Goal: Information Seeking & Learning: Check status

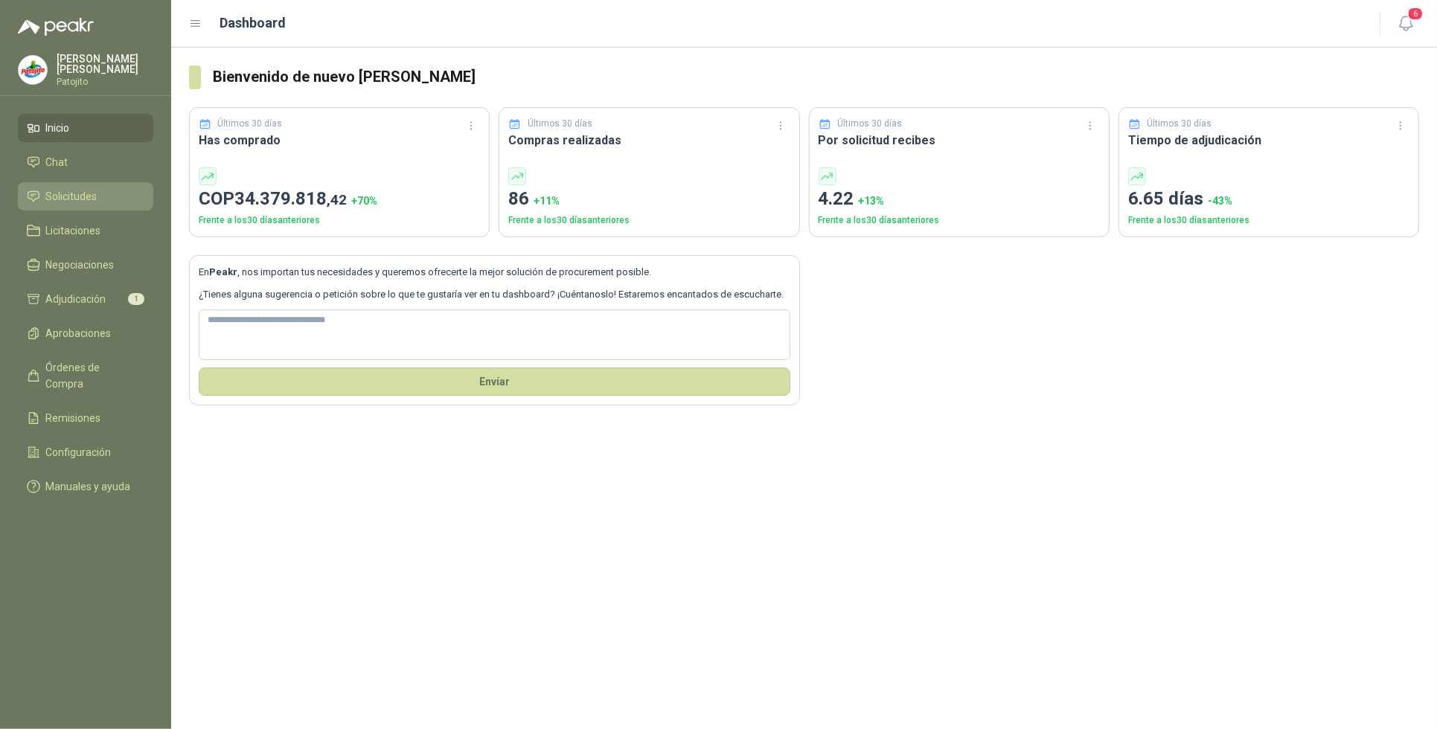
click at [115, 195] on li "Solicitudes" at bounding box center [86, 196] width 118 height 16
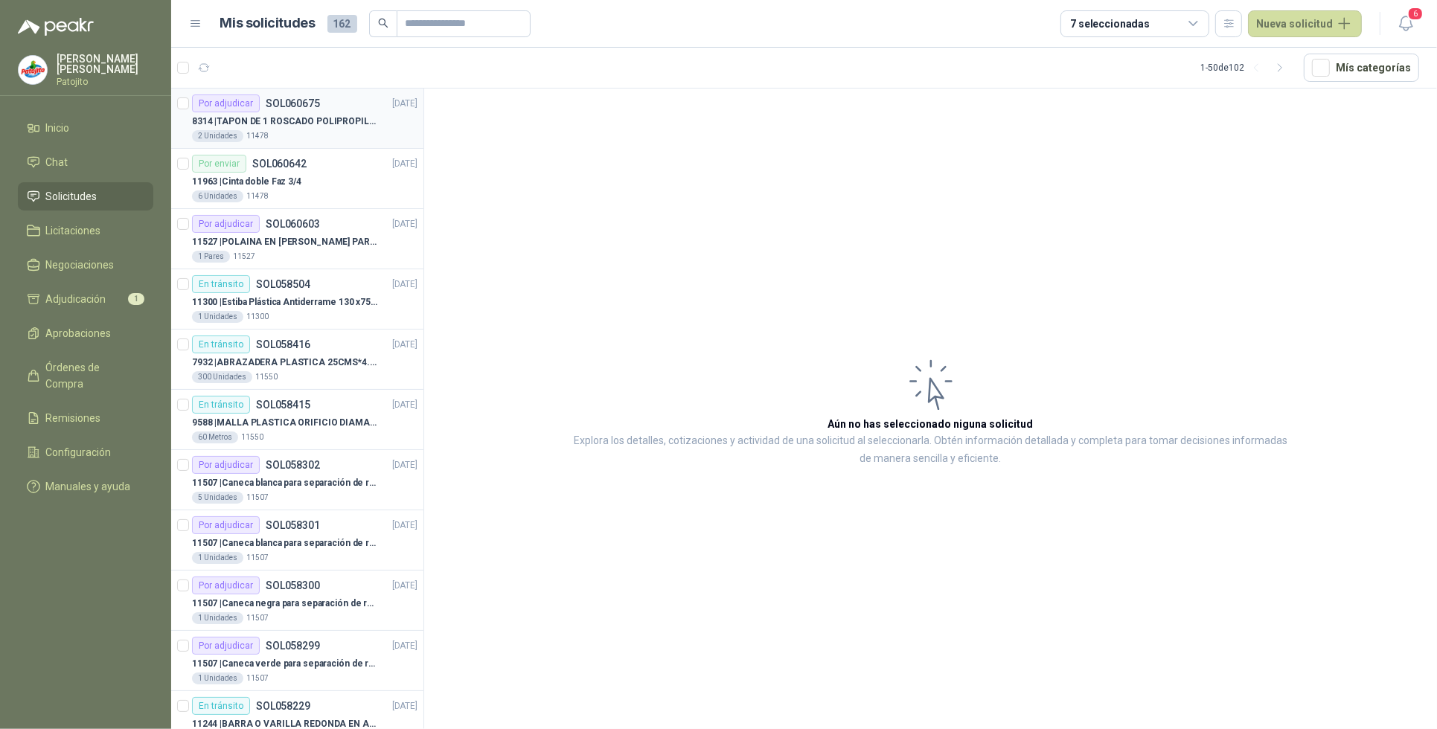
click at [321, 125] on p "8314 | TAPON DE 1 ROSCADO POLIPROPILENO - HEMBRA NPT" at bounding box center [284, 122] width 185 height 14
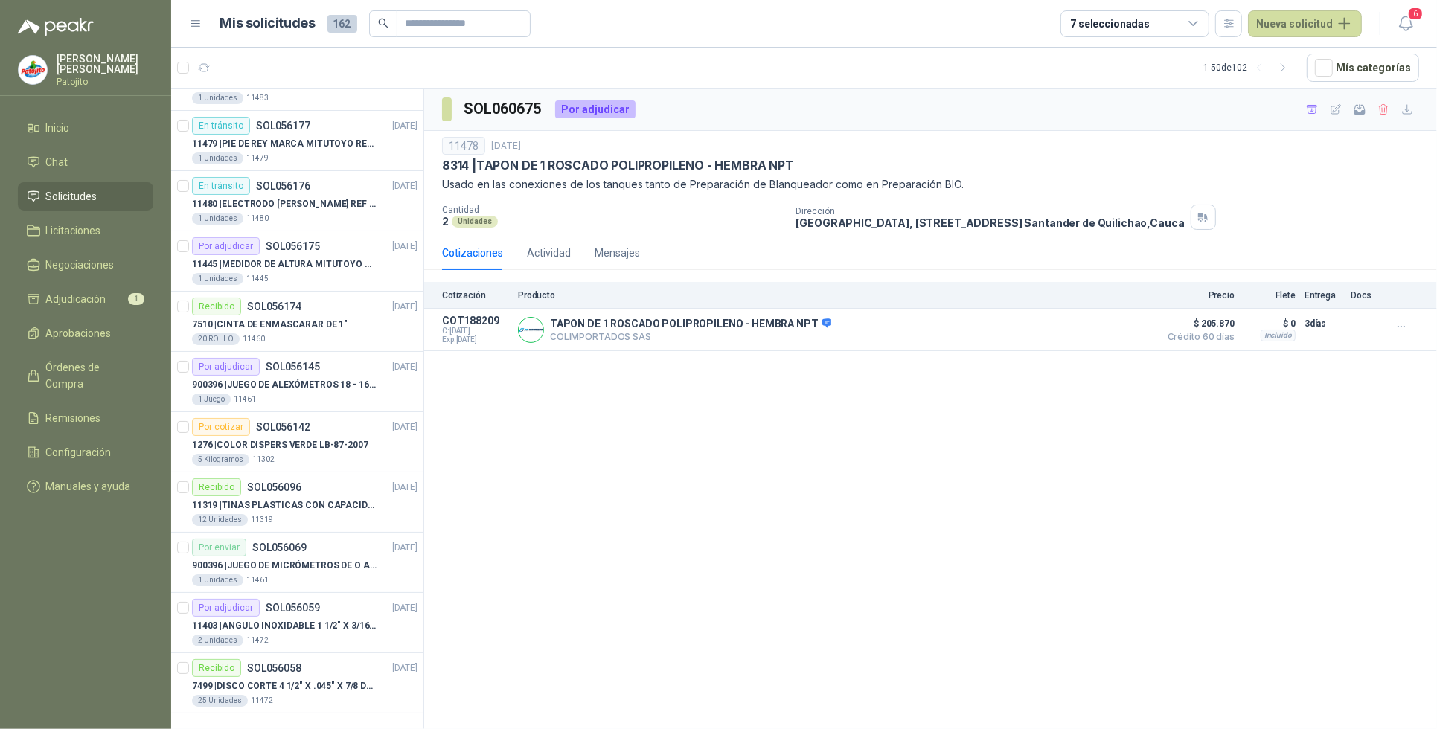
scroll to position [2396, 0]
drag, startPoint x: 1291, startPoint y: 69, endPoint x: 1293, endPoint y: 94, distance: 25.4
click at [1289, 68] on icon "button" at bounding box center [1283, 68] width 13 height 13
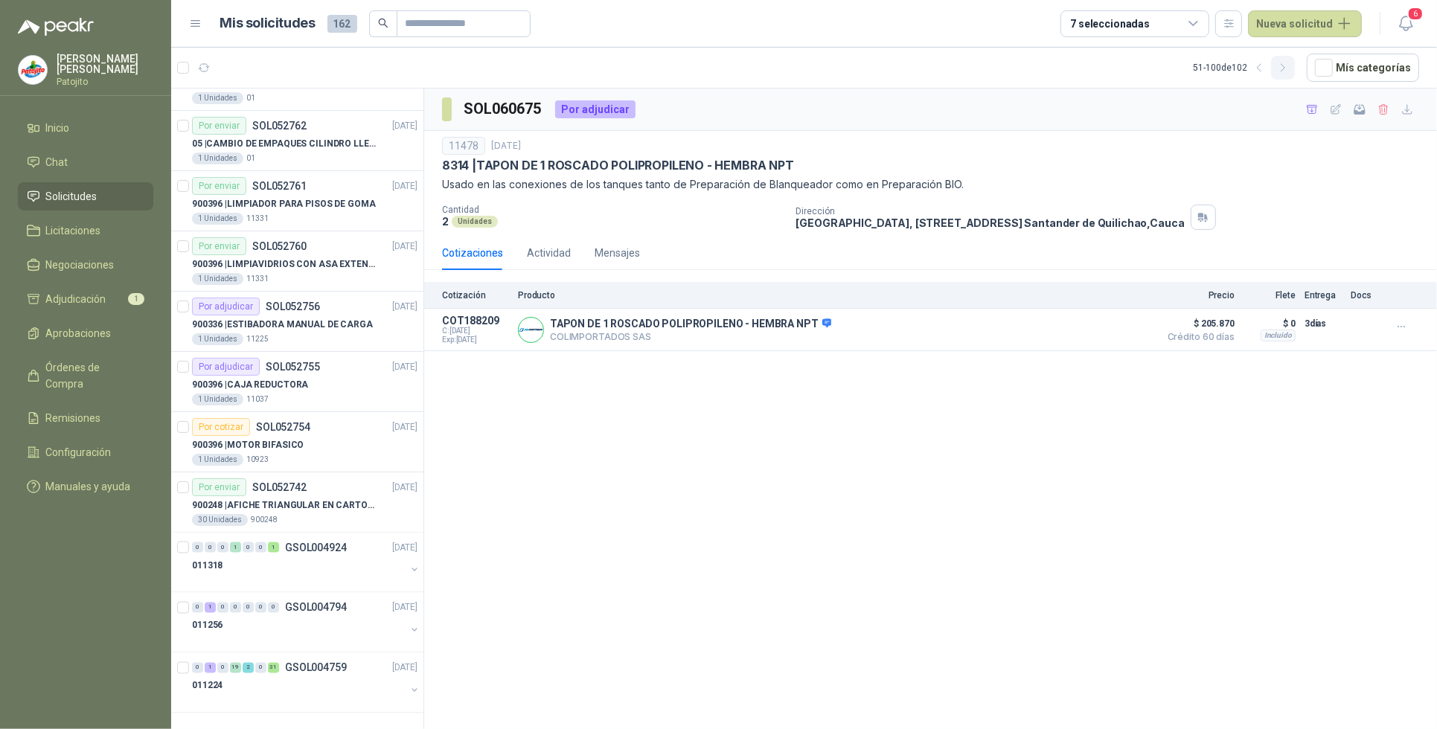
click at [1284, 67] on icon "button" at bounding box center [1282, 67] width 4 height 7
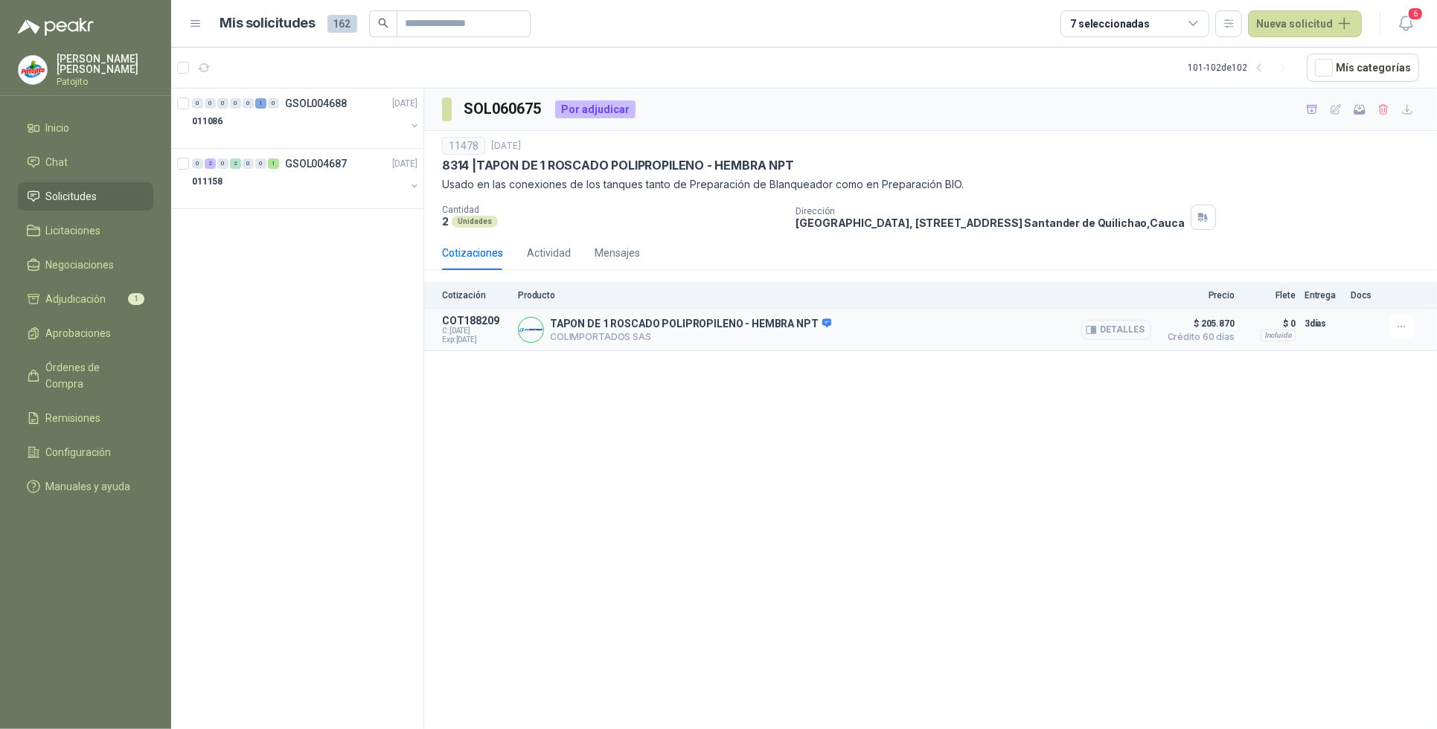
scroll to position [0, 0]
click at [240, 180] on div "011158" at bounding box center [299, 182] width 214 height 18
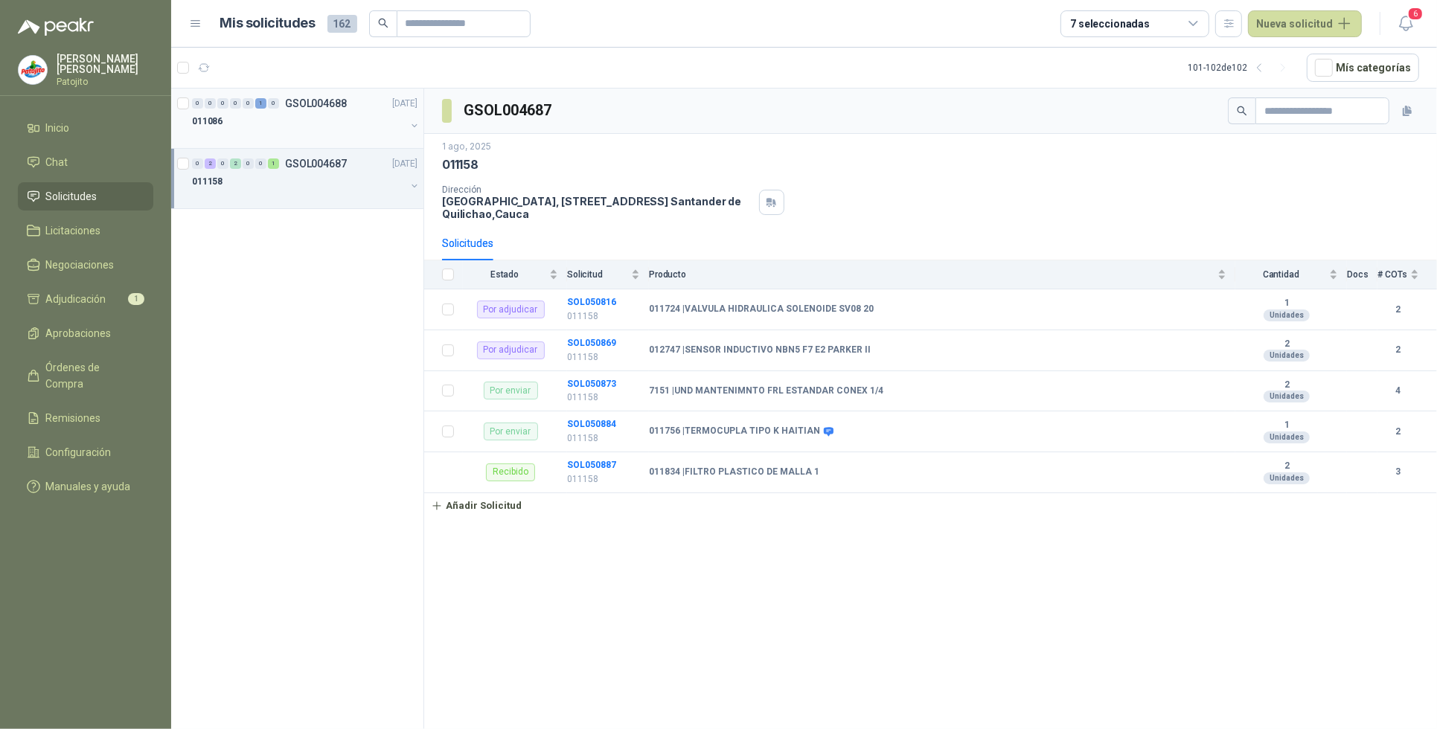
click at [295, 116] on div "011086" at bounding box center [299, 121] width 214 height 18
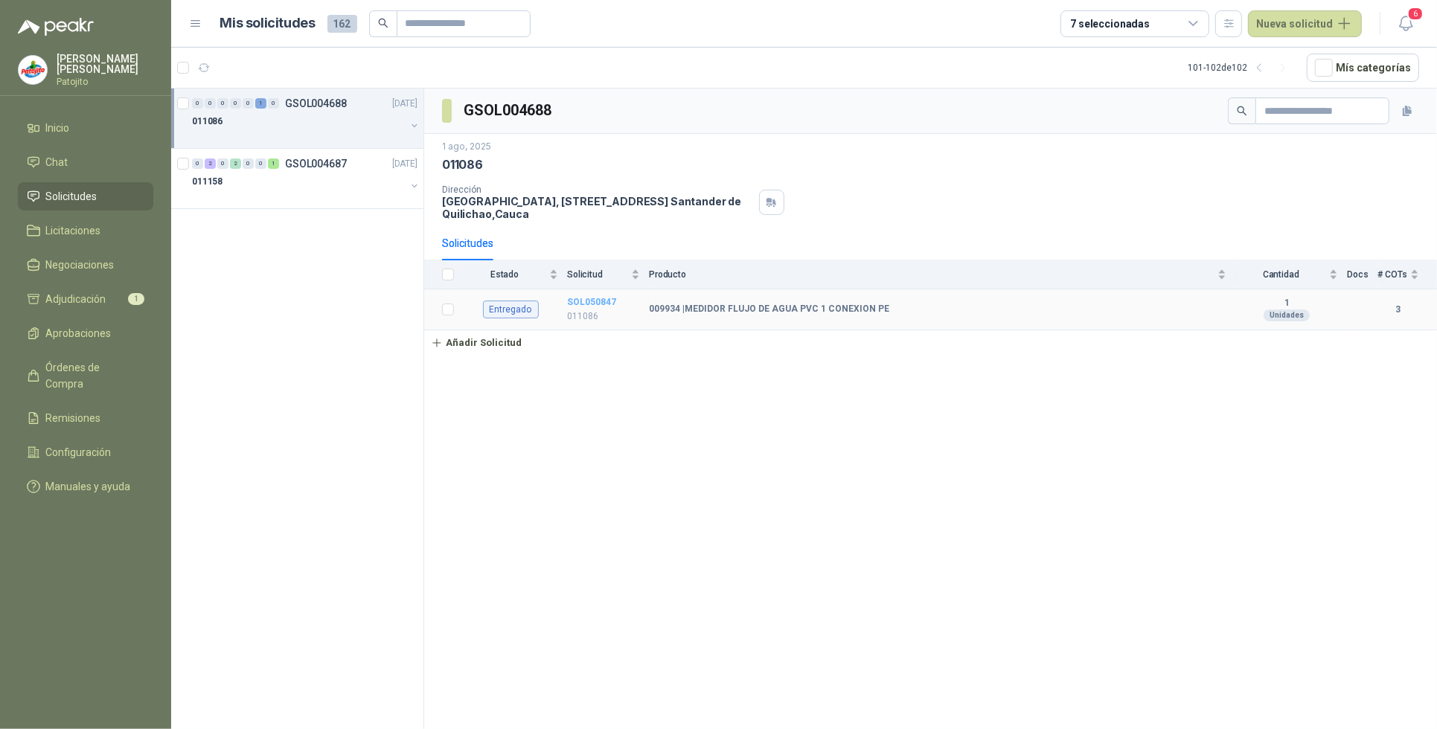
click at [603, 307] on b "SOL050847" at bounding box center [591, 302] width 49 height 10
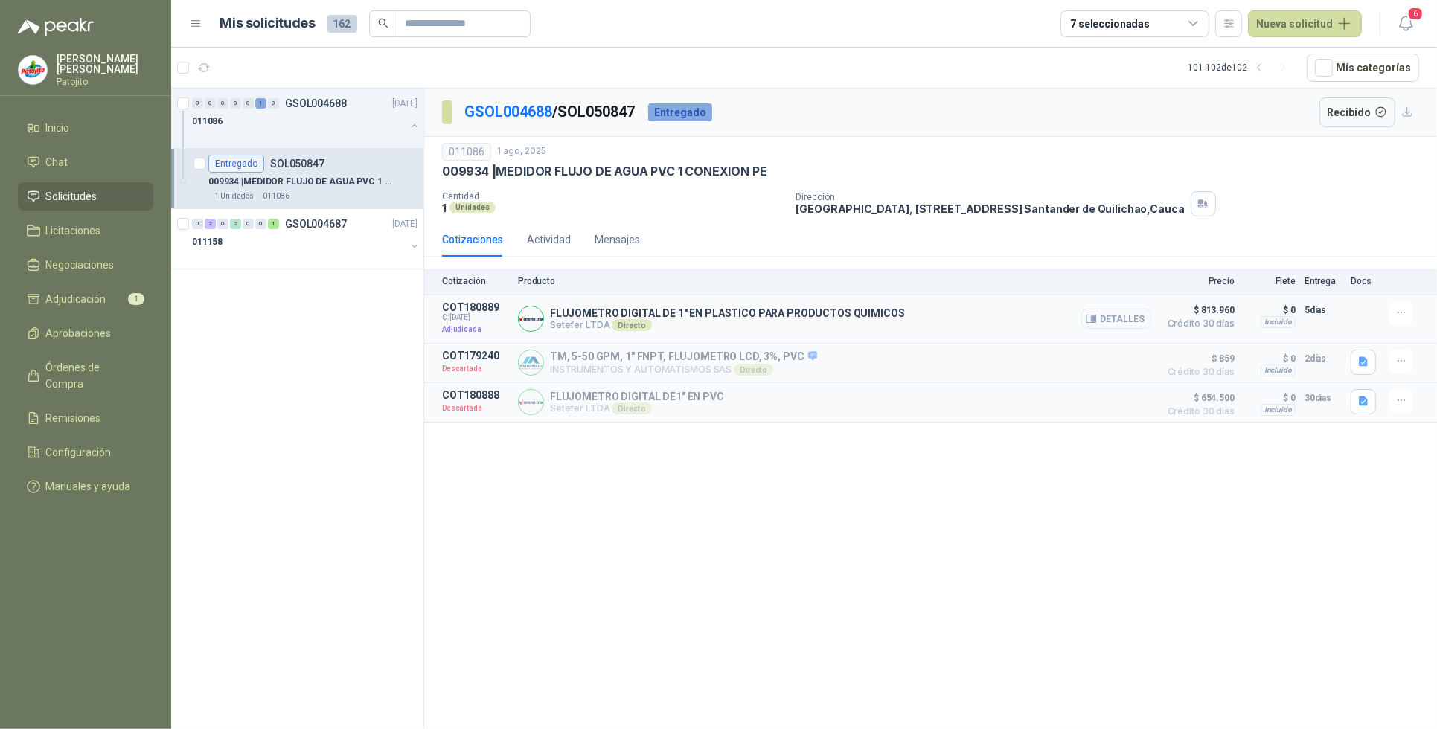
click at [1117, 320] on button "Detalles" at bounding box center [1116, 319] width 70 height 20
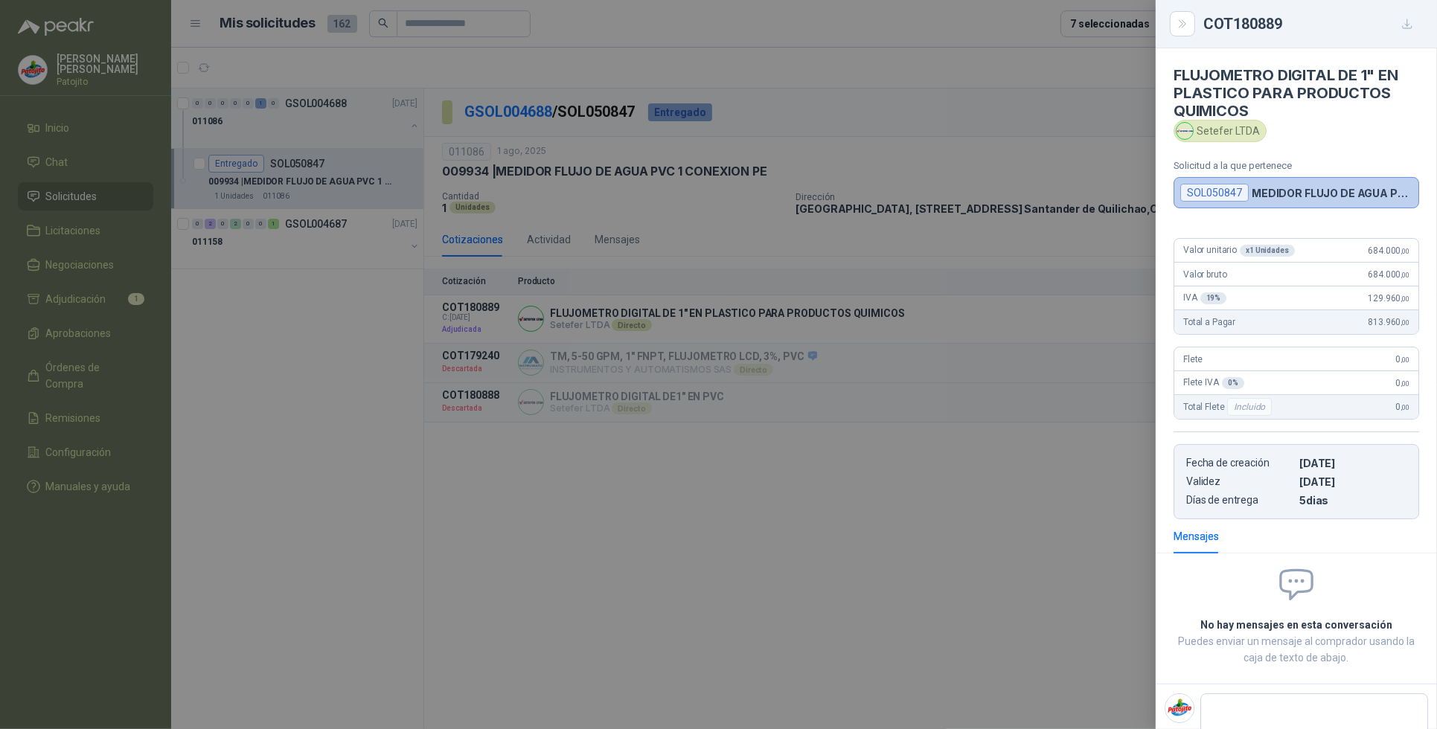
click at [838, 458] on div at bounding box center [718, 364] width 1437 height 729
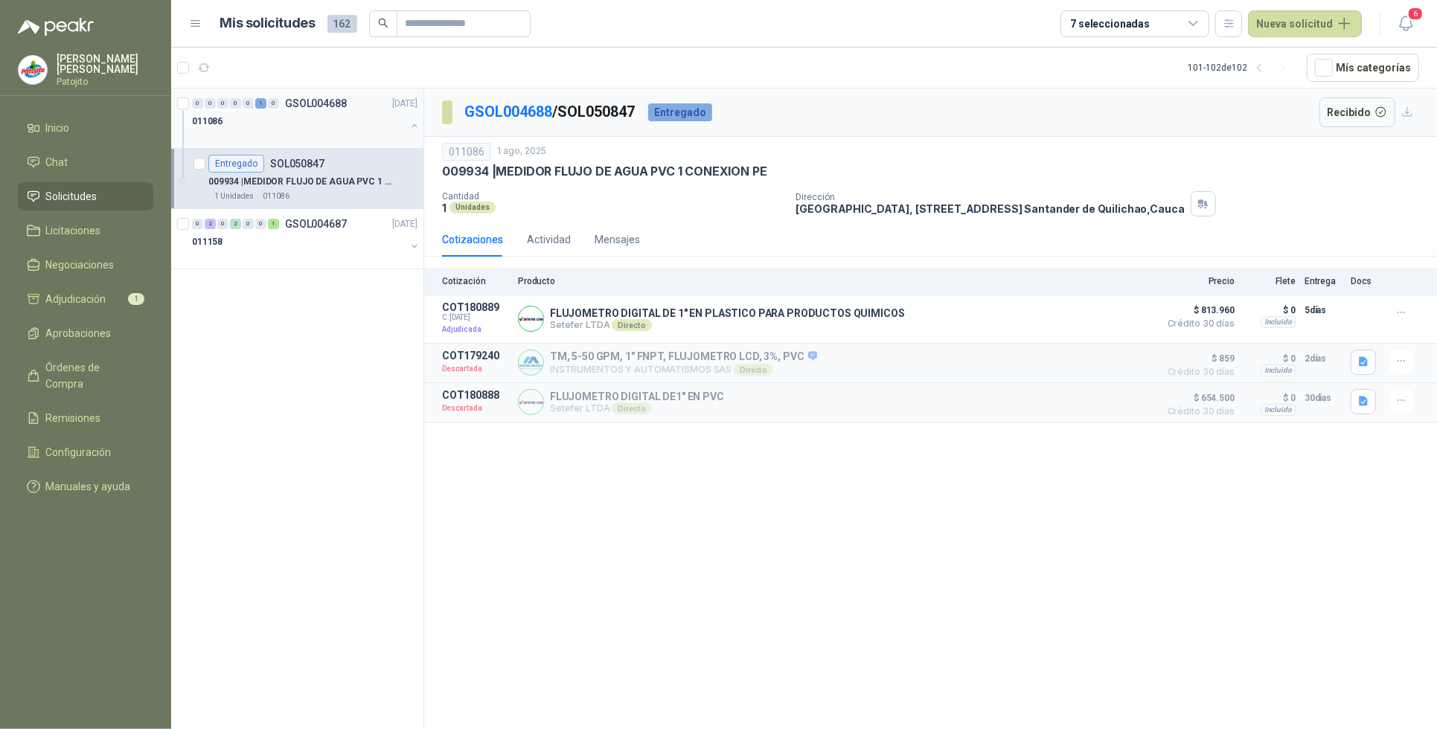
drag, startPoint x: 259, startPoint y: 135, endPoint x: 260, endPoint y: 147, distance: 12.0
click at [259, 135] on div at bounding box center [299, 136] width 214 height 12
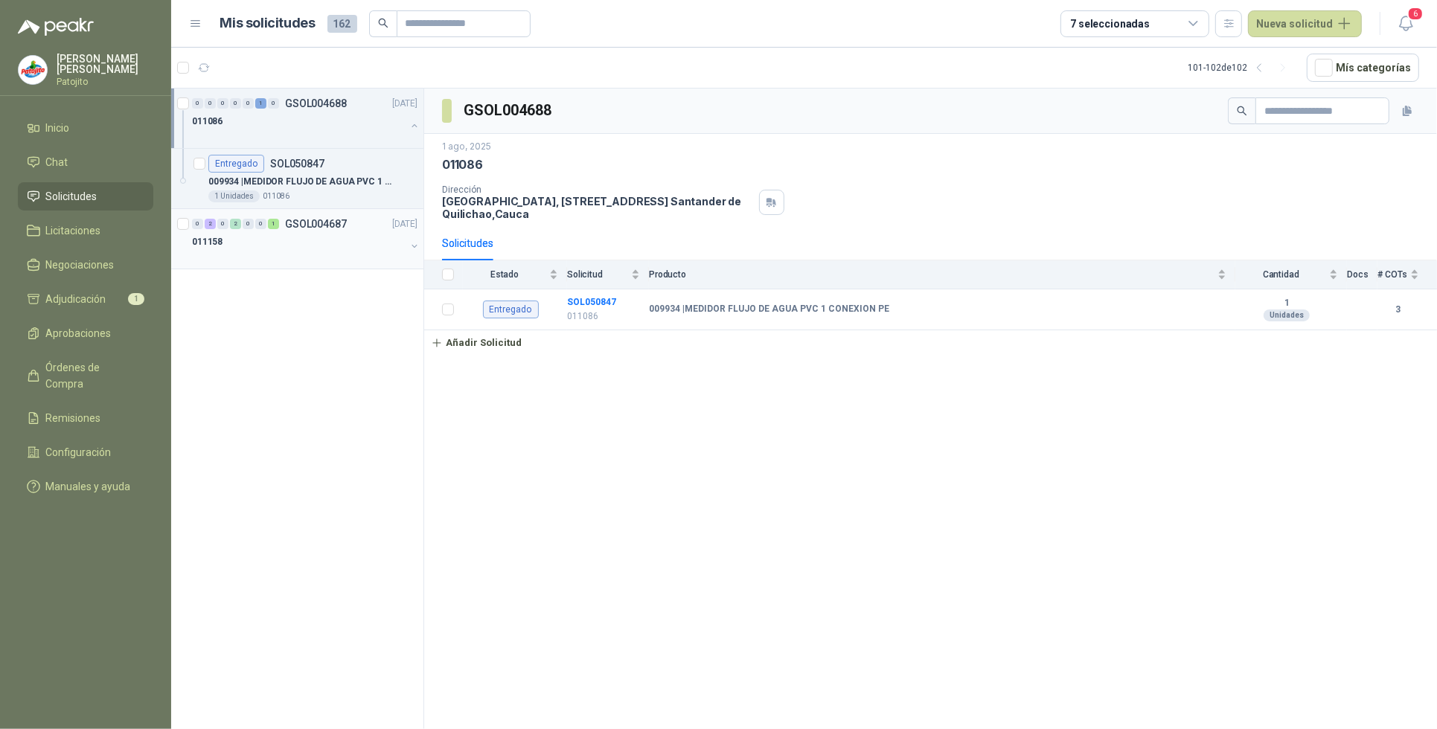
click at [260, 238] on div "011158" at bounding box center [299, 242] width 214 height 18
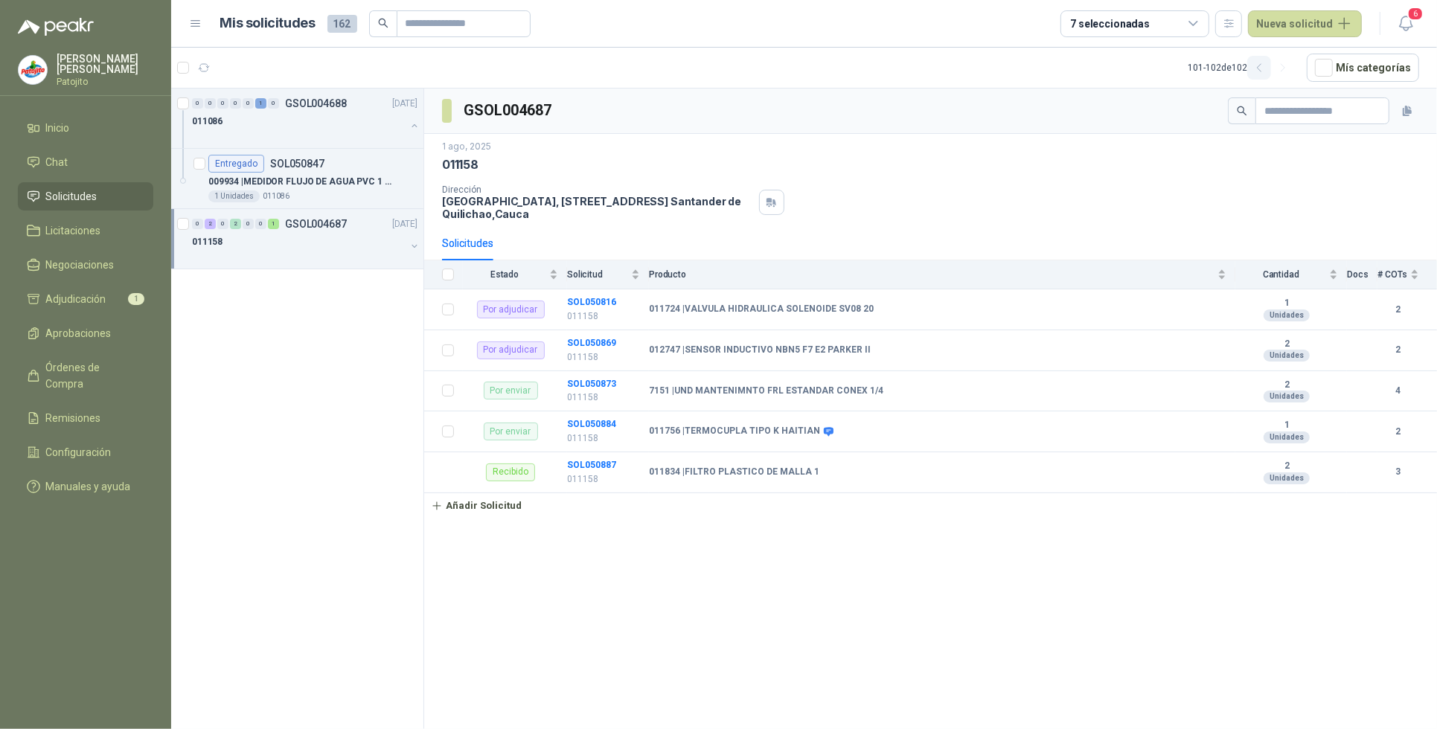
click at [1266, 69] on icon "button" at bounding box center [1259, 68] width 13 height 13
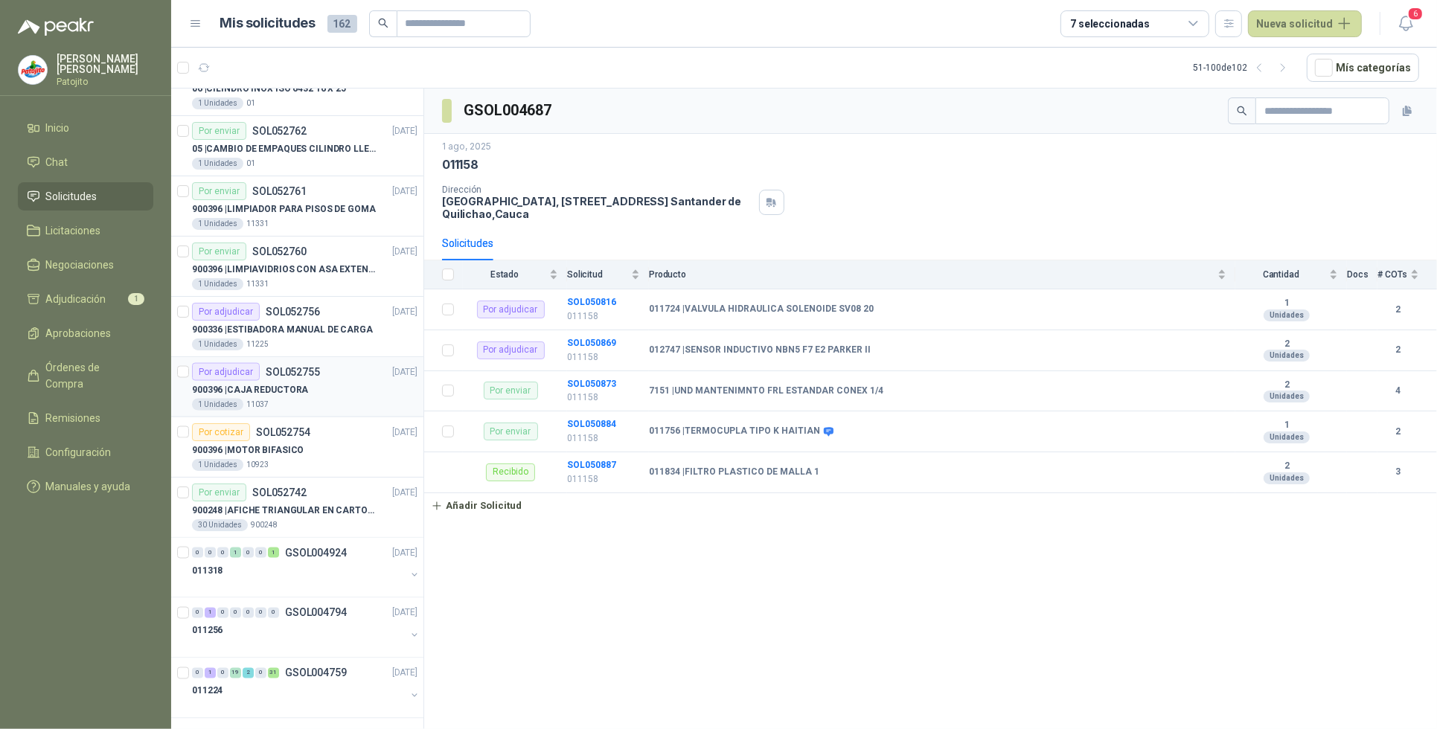
scroll to position [2396, 0]
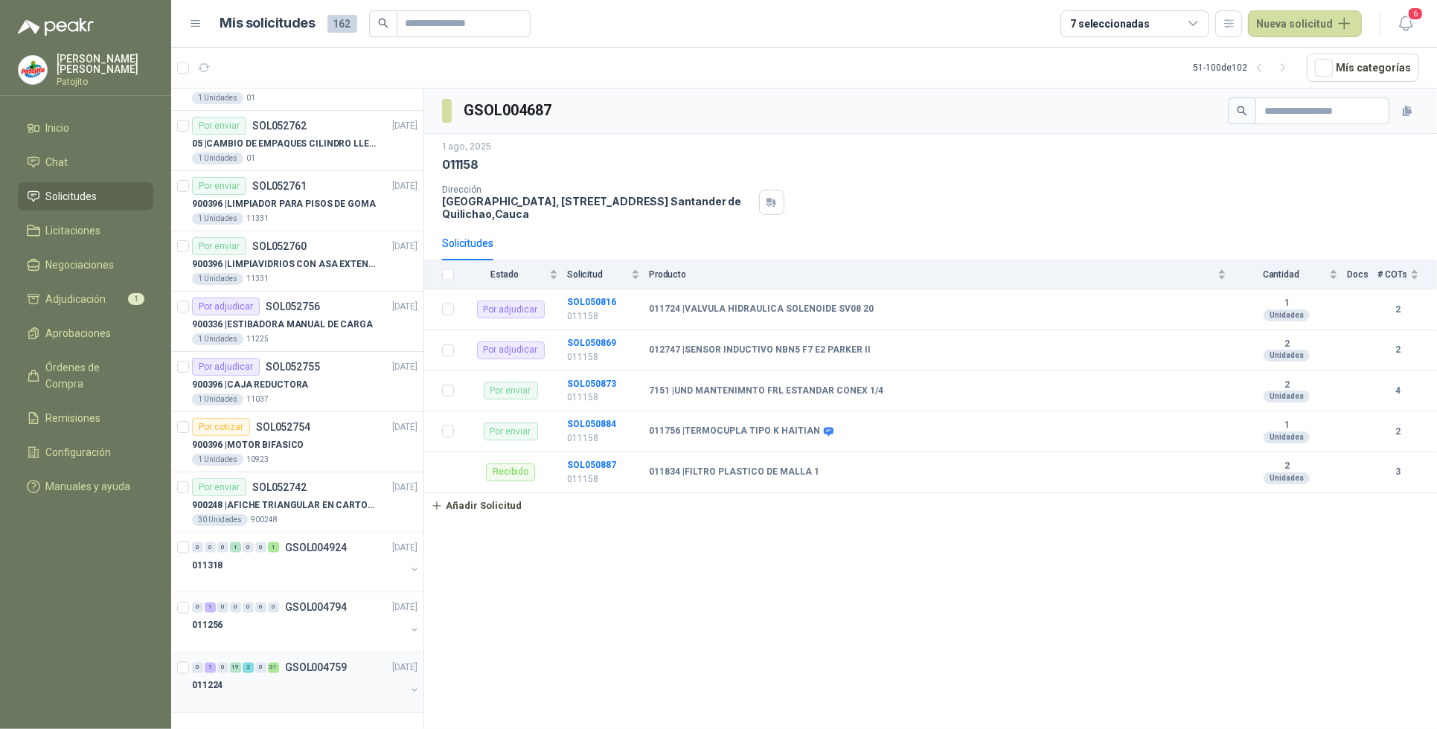
click at [251, 670] on div "2" at bounding box center [248, 668] width 11 height 10
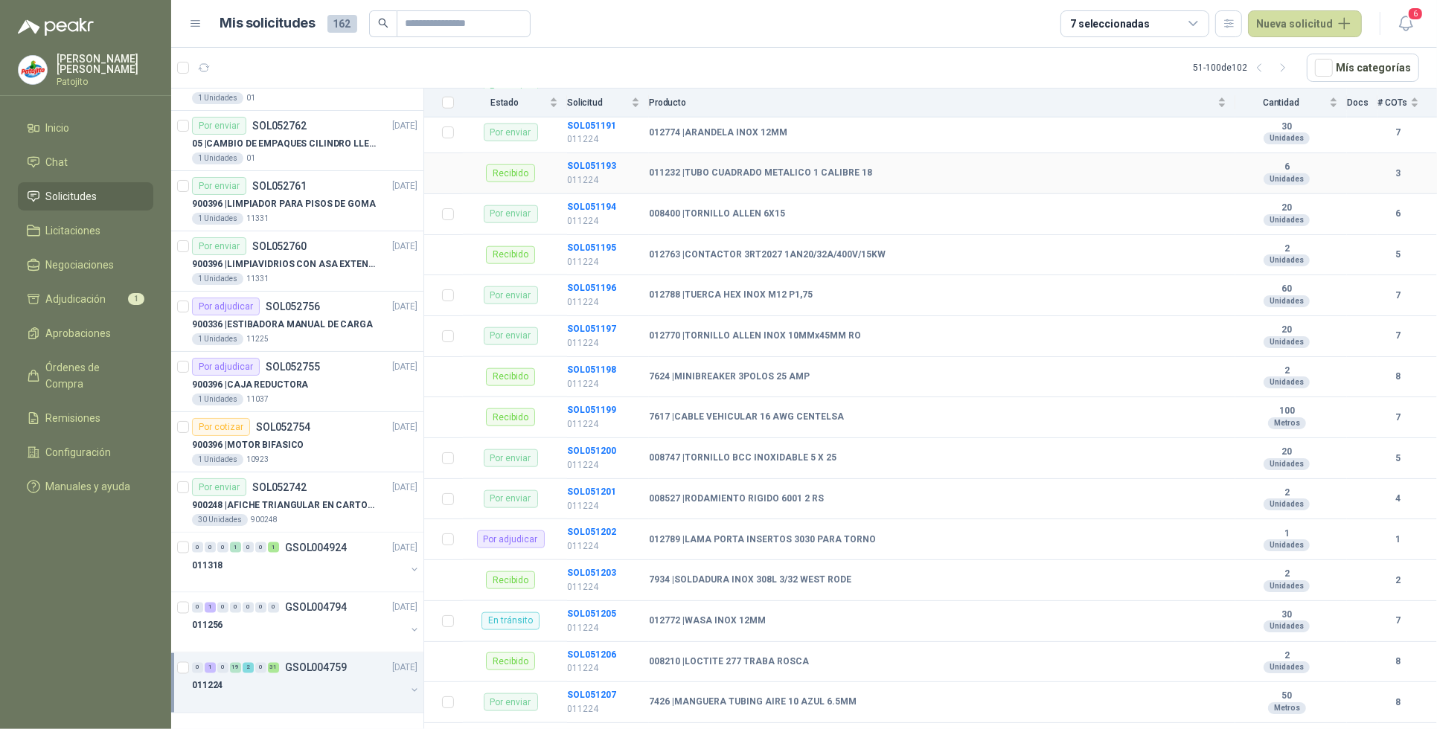
scroll to position [1746, 0]
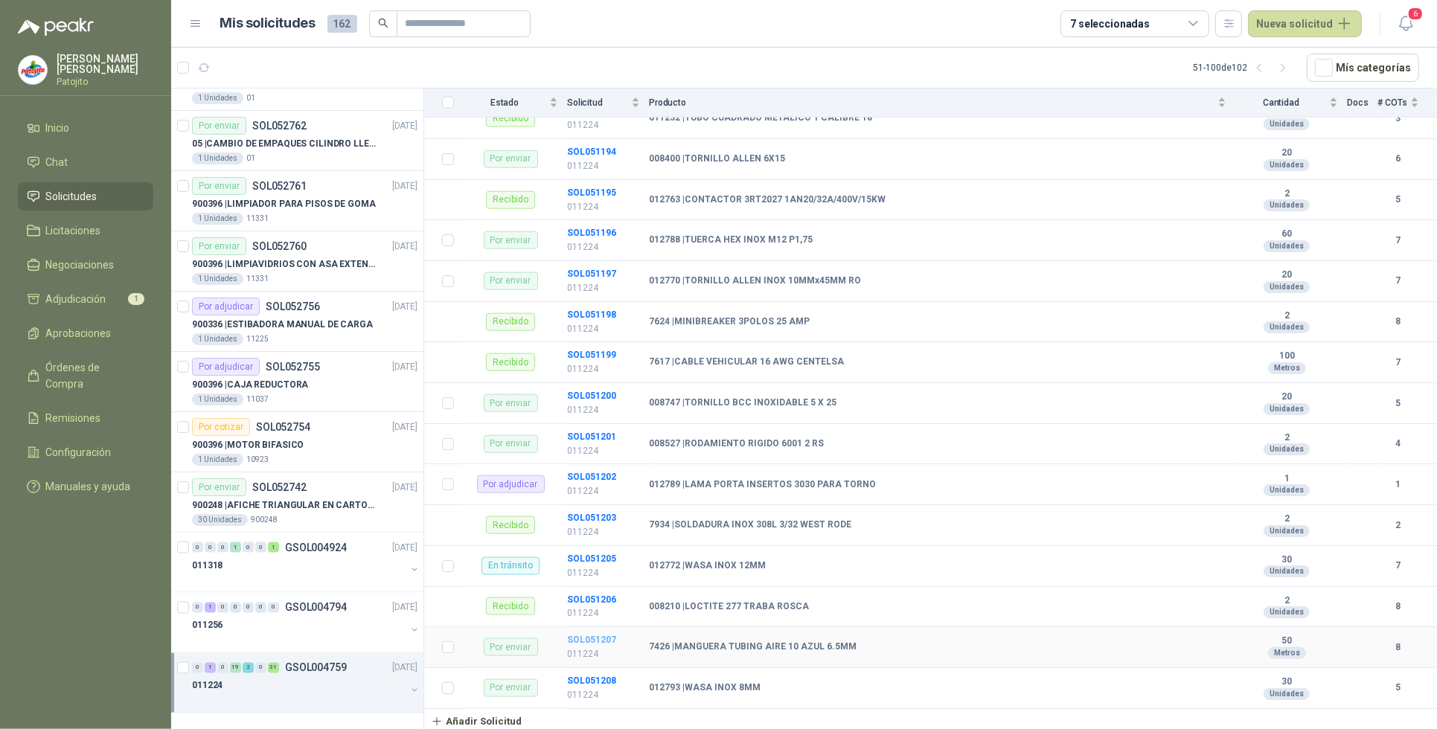
click at [574, 637] on b "SOL051207" at bounding box center [591, 640] width 49 height 10
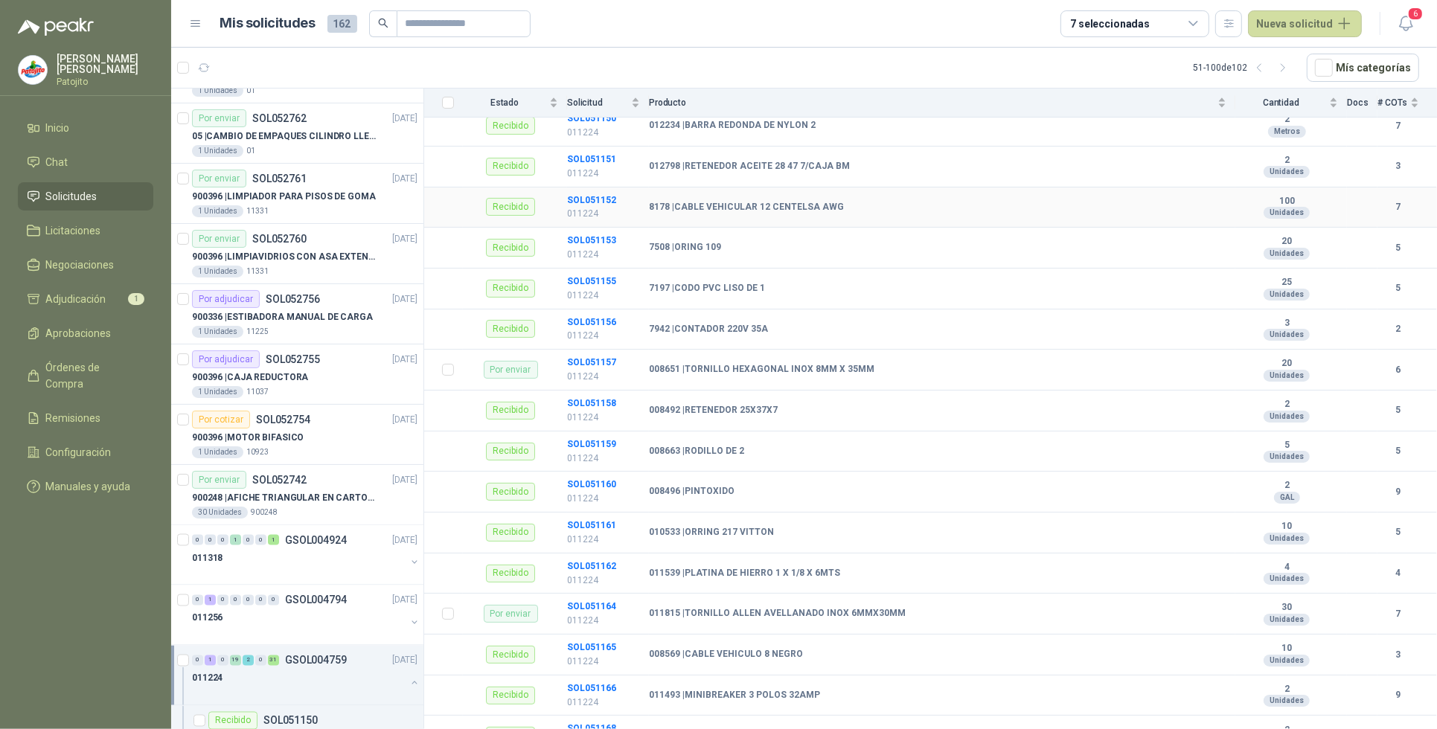
scroll to position [279, 0]
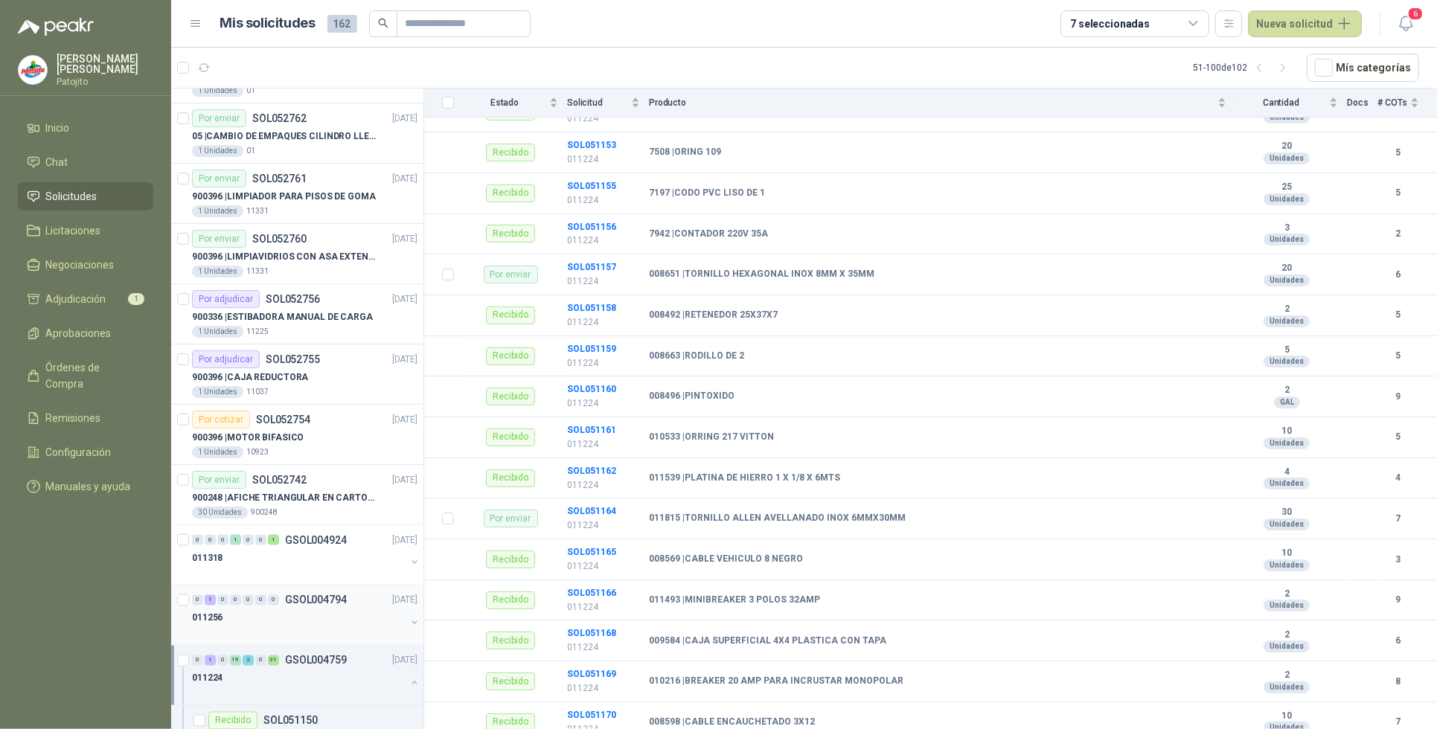
click at [231, 609] on div "0 1 0 0 0 0 0 GSOL004794 [DATE]" at bounding box center [306, 600] width 228 height 18
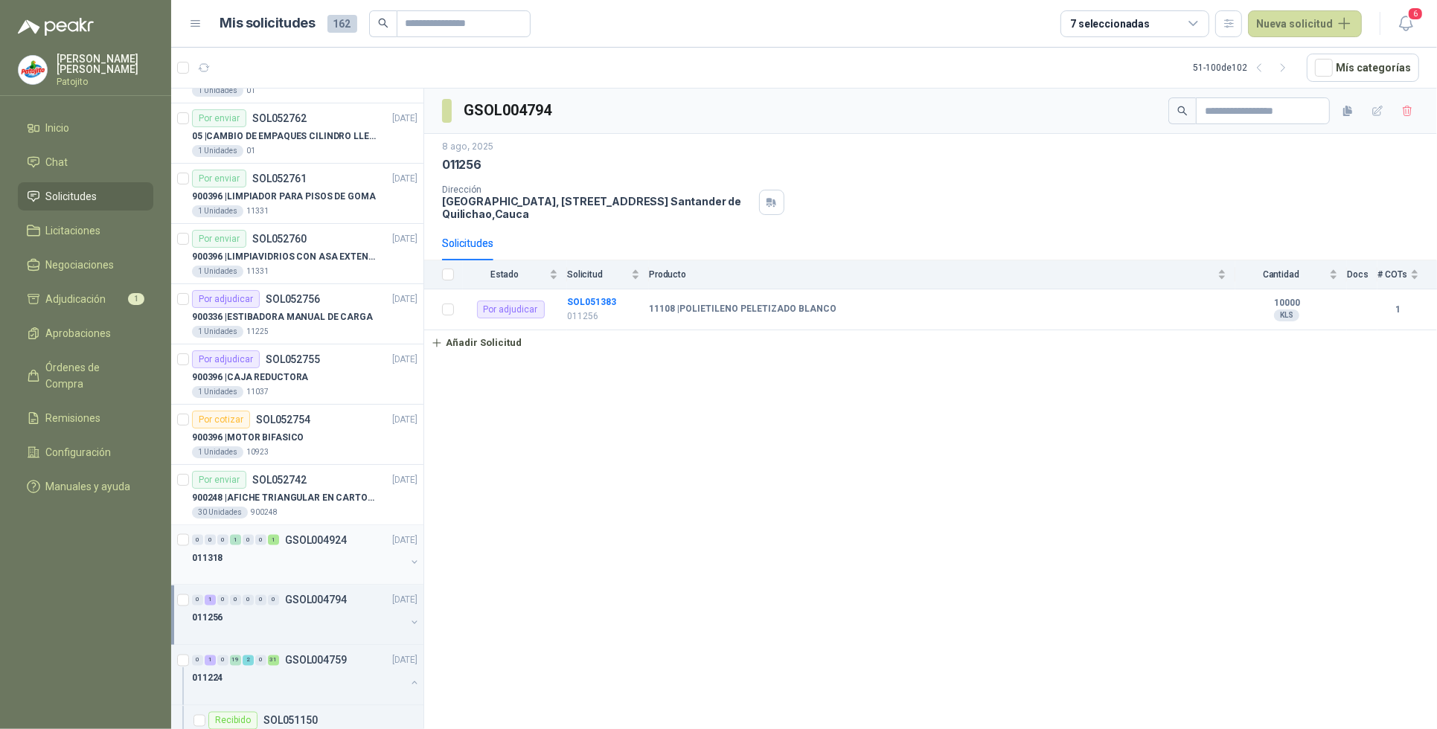
click at [248, 541] on div "0" at bounding box center [248, 540] width 11 height 10
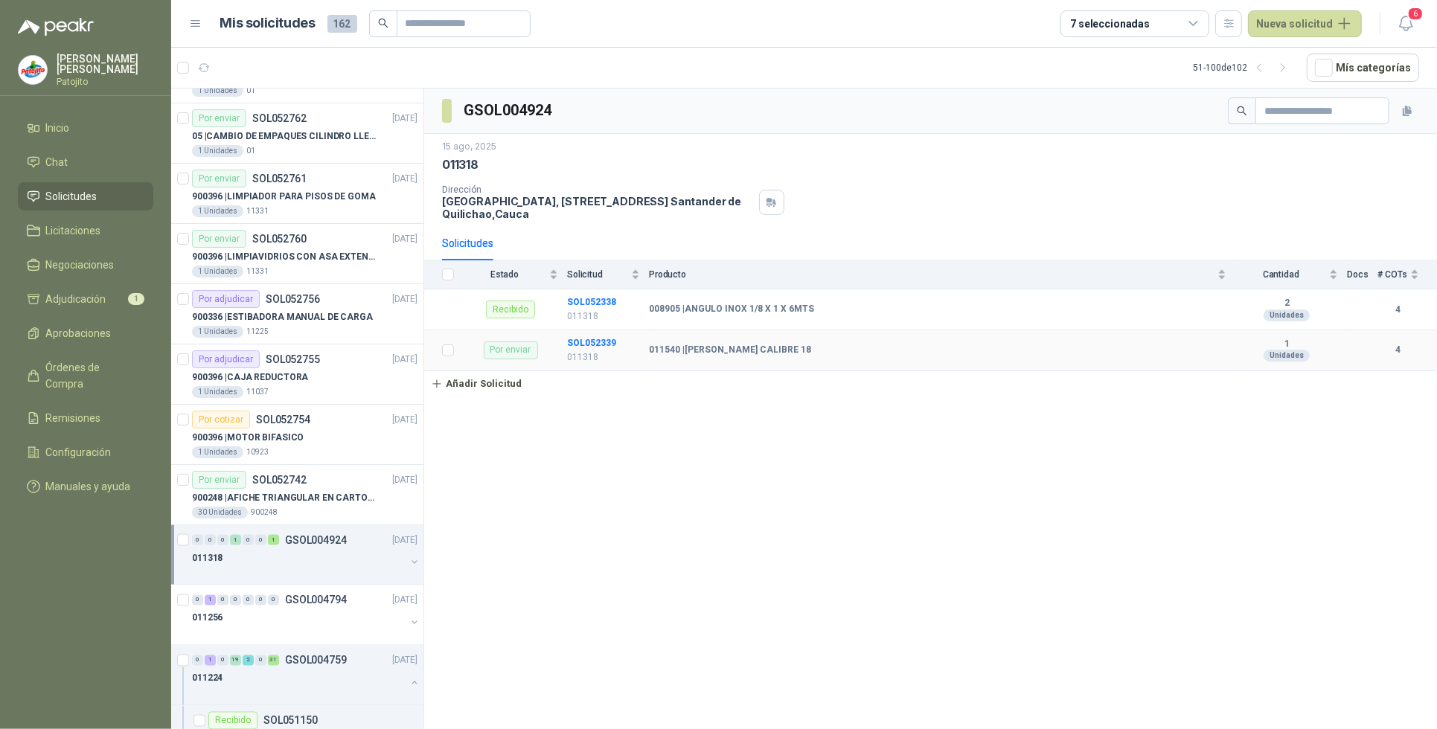
click at [700, 347] on b "011540 | [PERSON_NAME] CALIBRE 18" at bounding box center [730, 350] width 162 height 12
click at [599, 346] on b "SOL052339" at bounding box center [591, 343] width 49 height 10
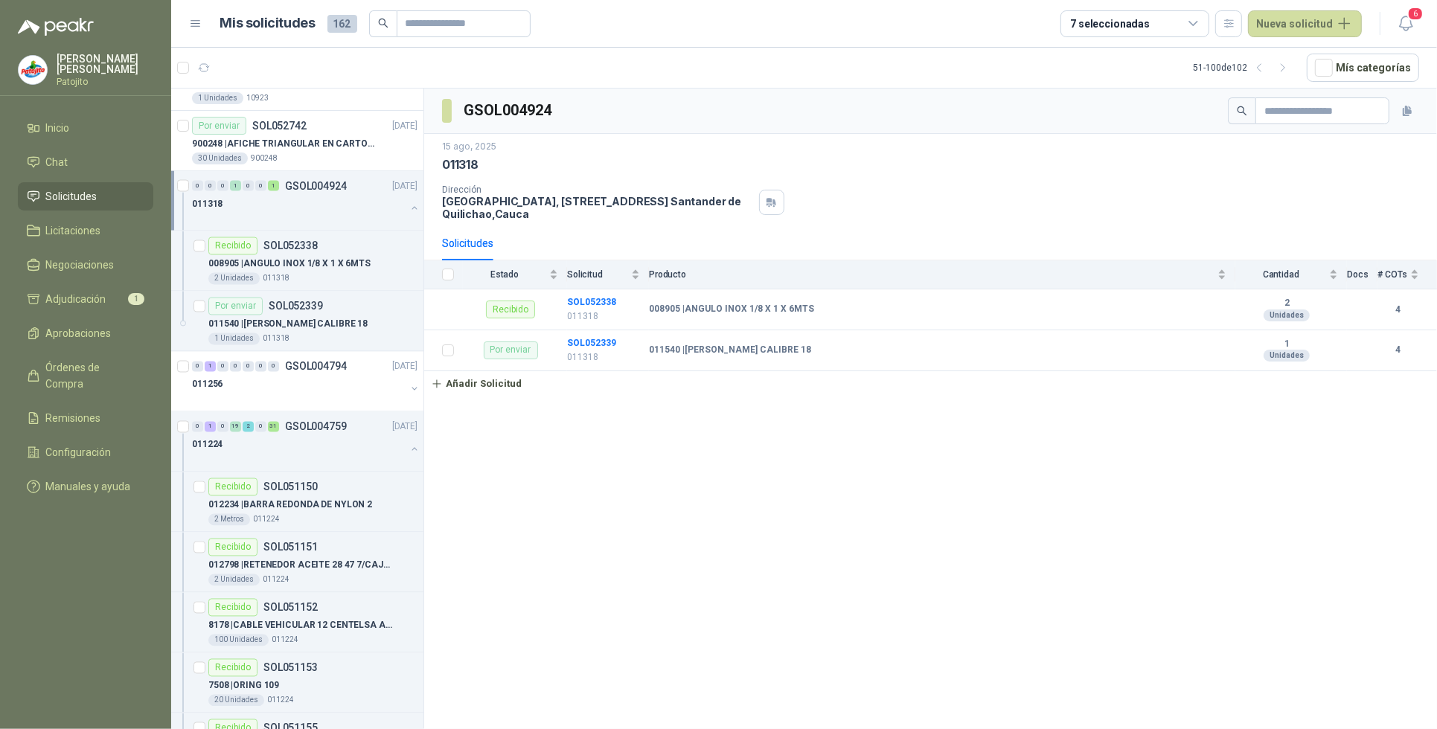
scroll to position [2649, 0]
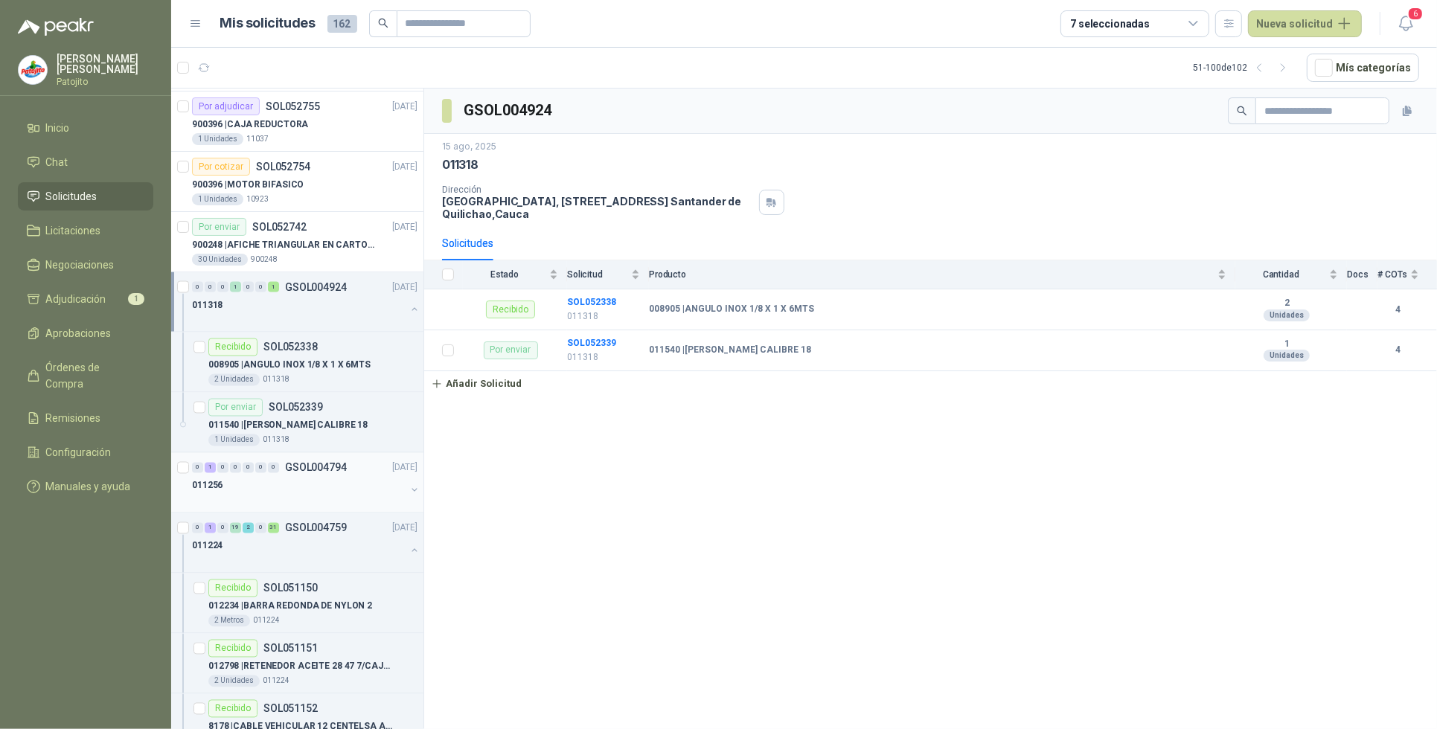
click at [251, 486] on div "011256" at bounding box center [299, 486] width 214 height 18
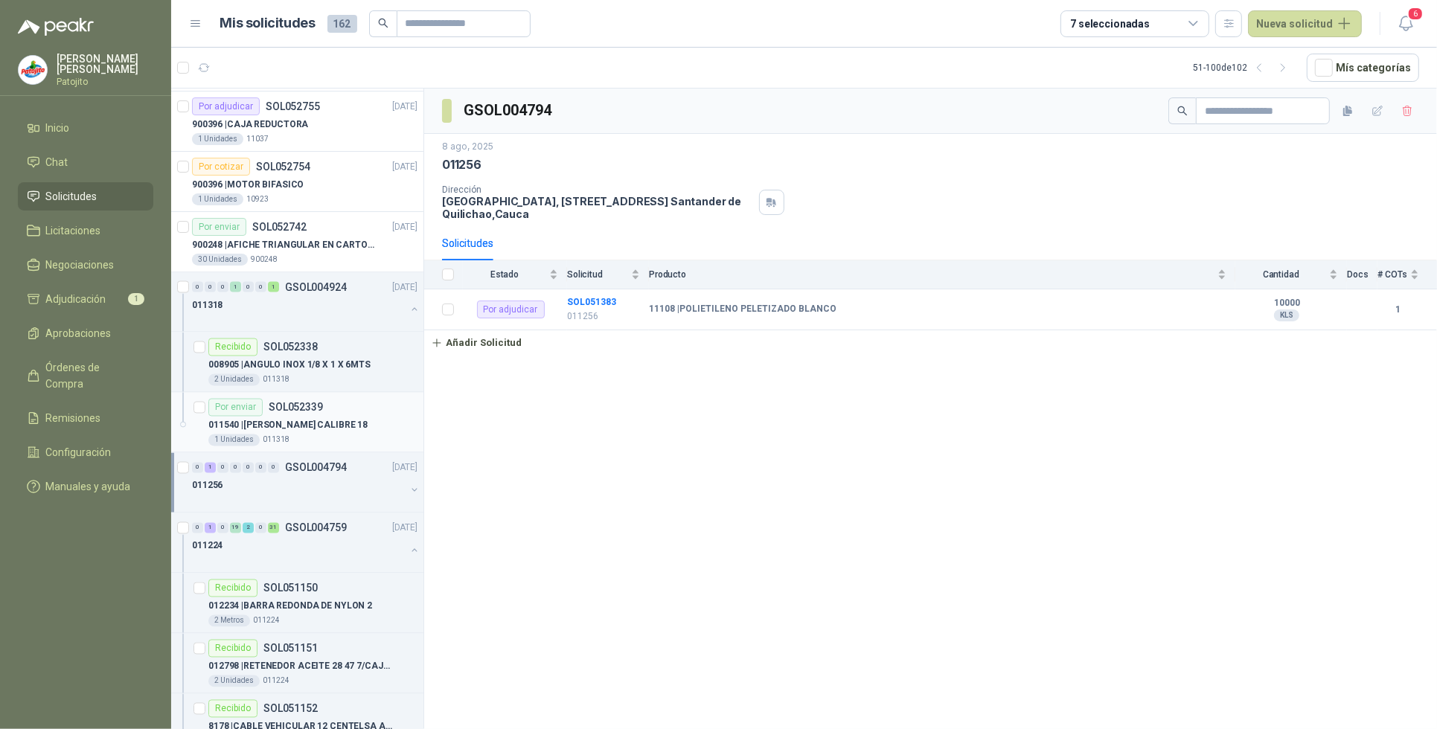
scroll to position [2556, 0]
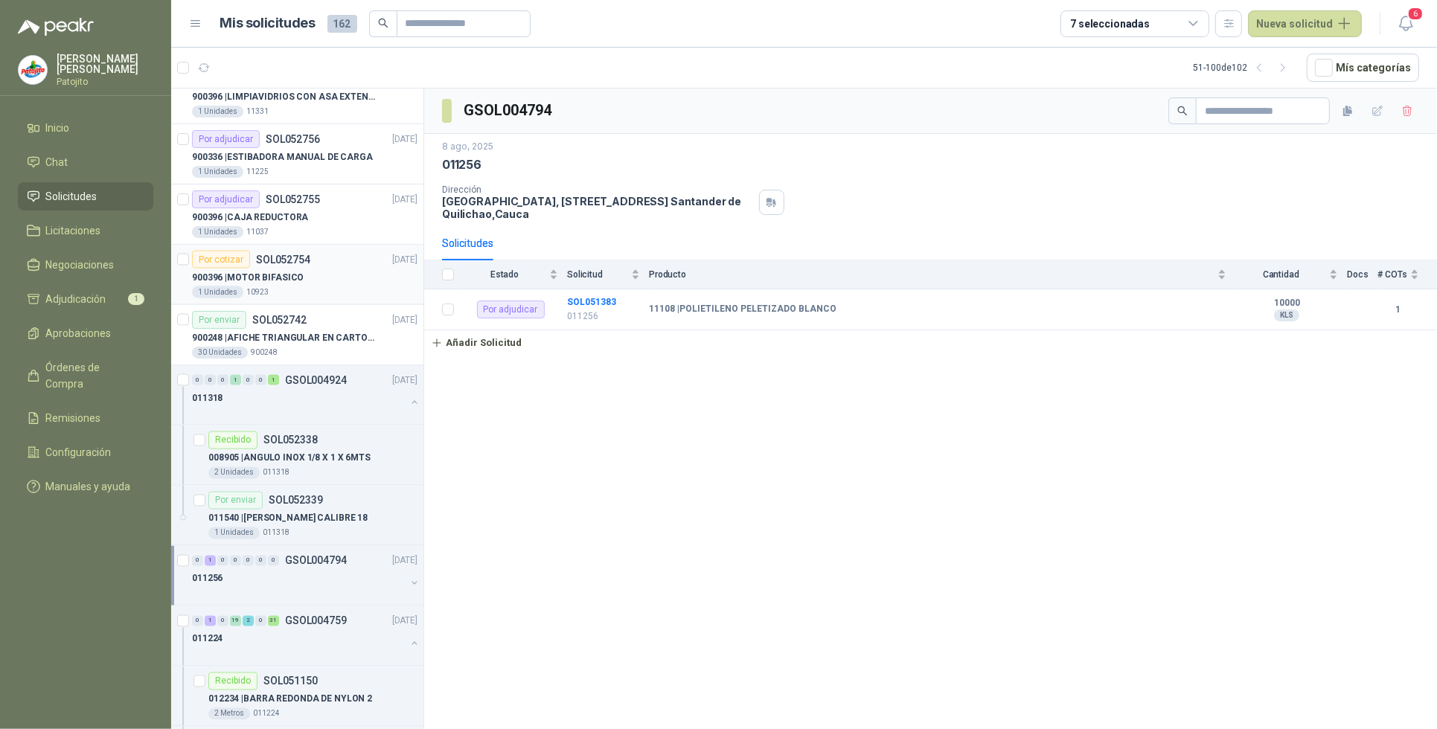
click at [336, 281] on div "900396 | MOTOR BIFASICO" at bounding box center [304, 278] width 225 height 18
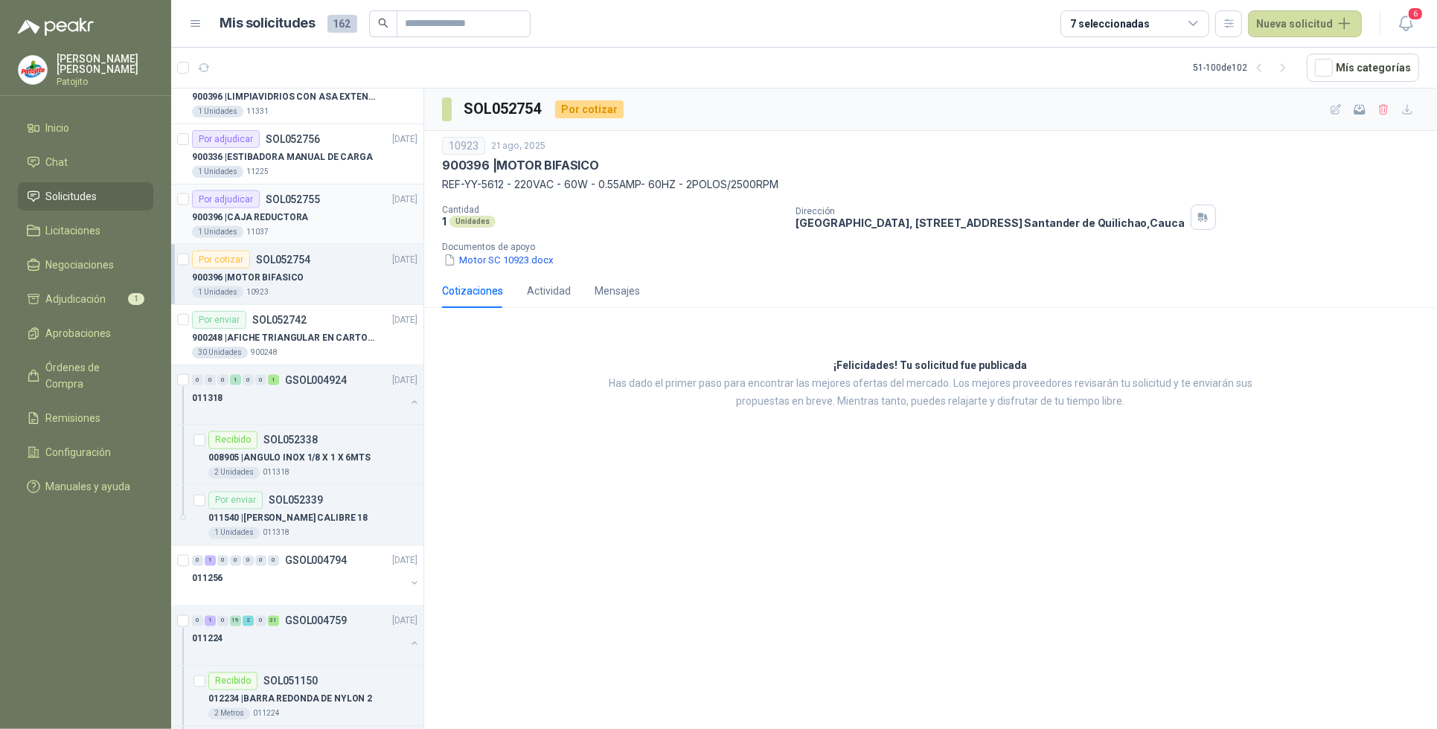
click at [336, 219] on div "900396 | CAJA REDUCTORA" at bounding box center [304, 217] width 225 height 18
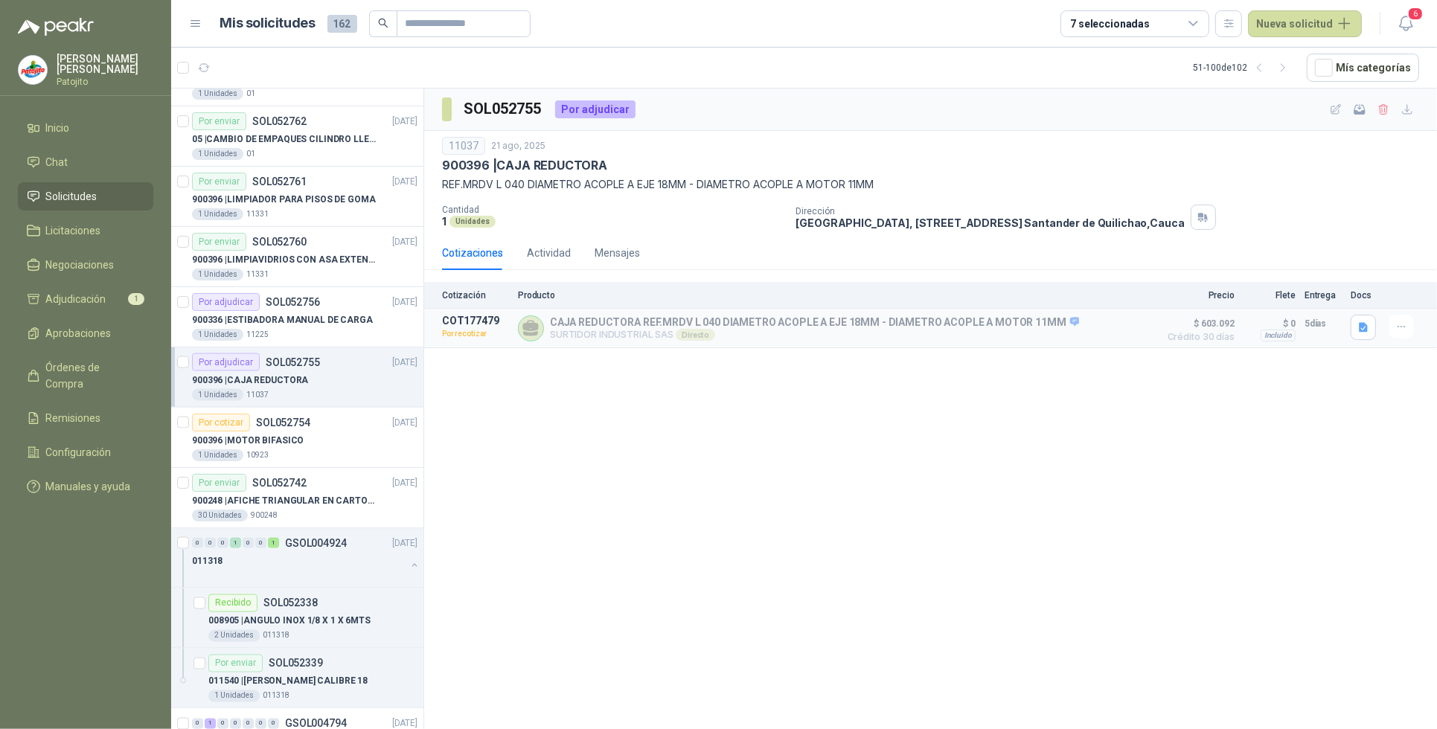
scroll to position [2370, 0]
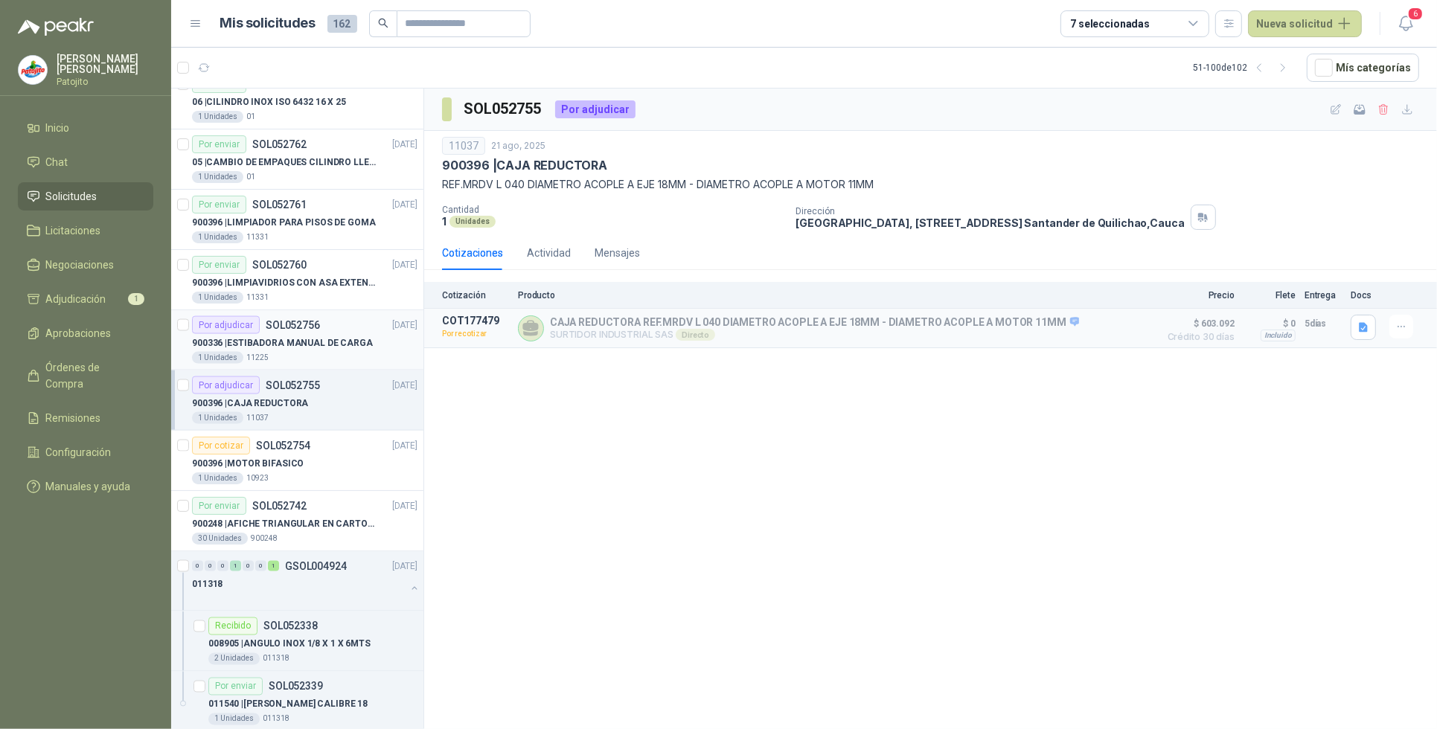
click at [324, 352] on div "900336 | ESTIBADORA MANUAL DE CARGA" at bounding box center [304, 343] width 225 height 18
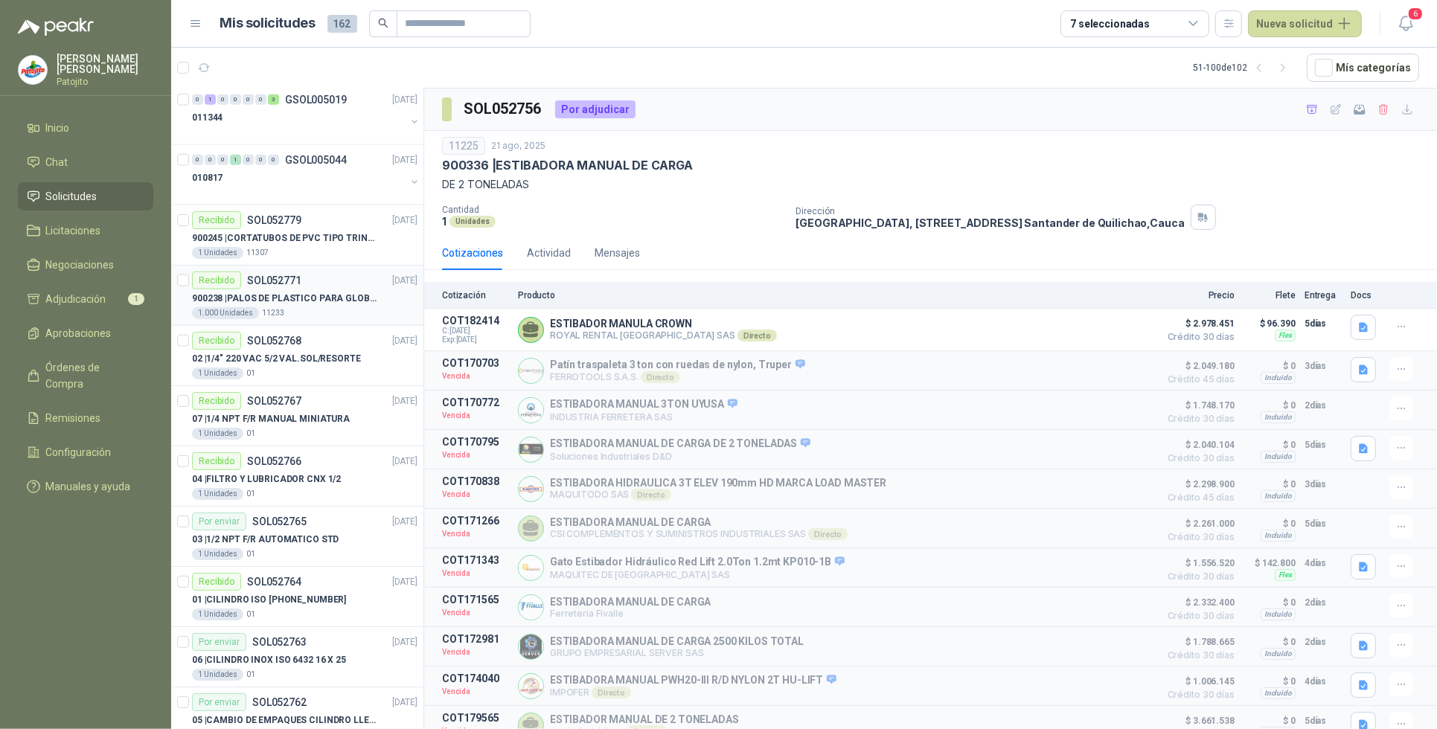
scroll to position [1719, 0]
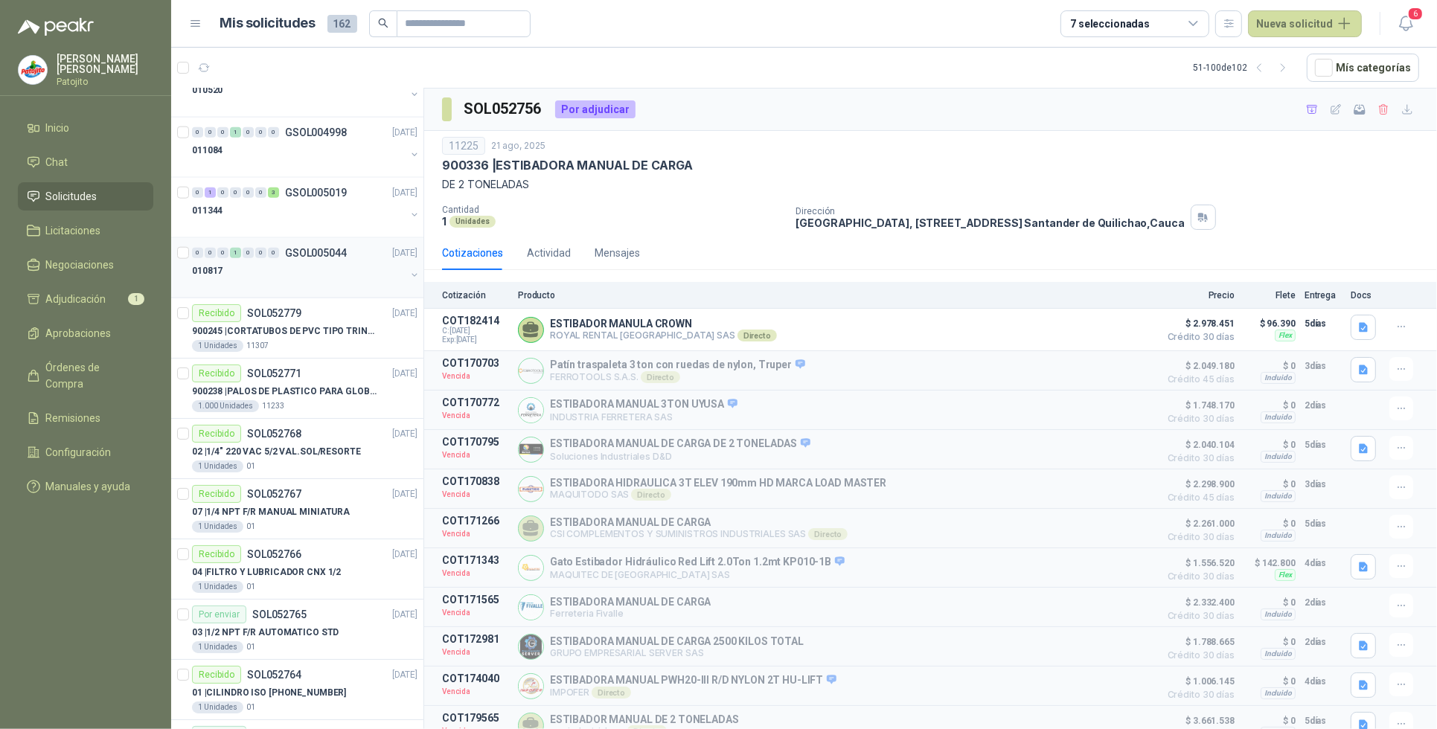
click at [292, 280] on div "010817" at bounding box center [299, 271] width 214 height 18
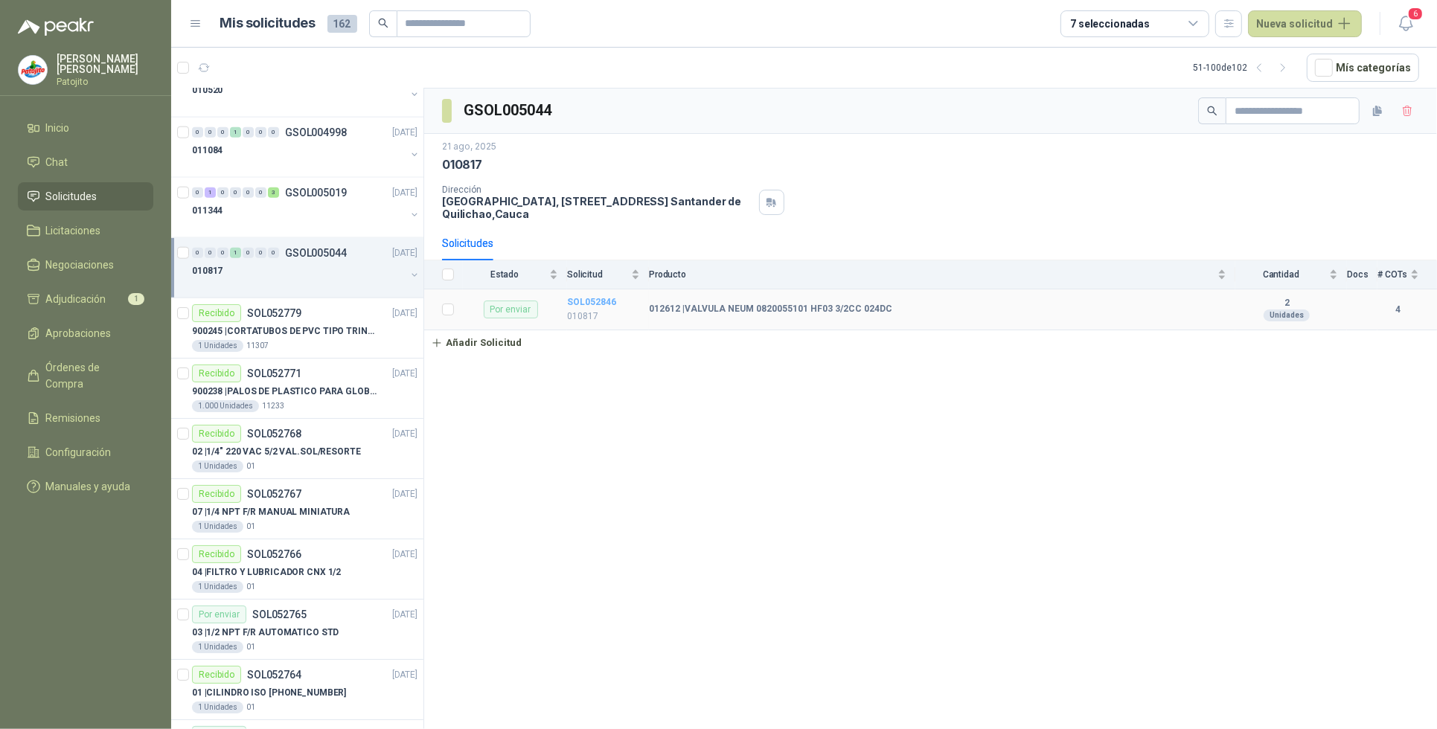
click at [570, 303] on b "SOL052846" at bounding box center [591, 302] width 49 height 10
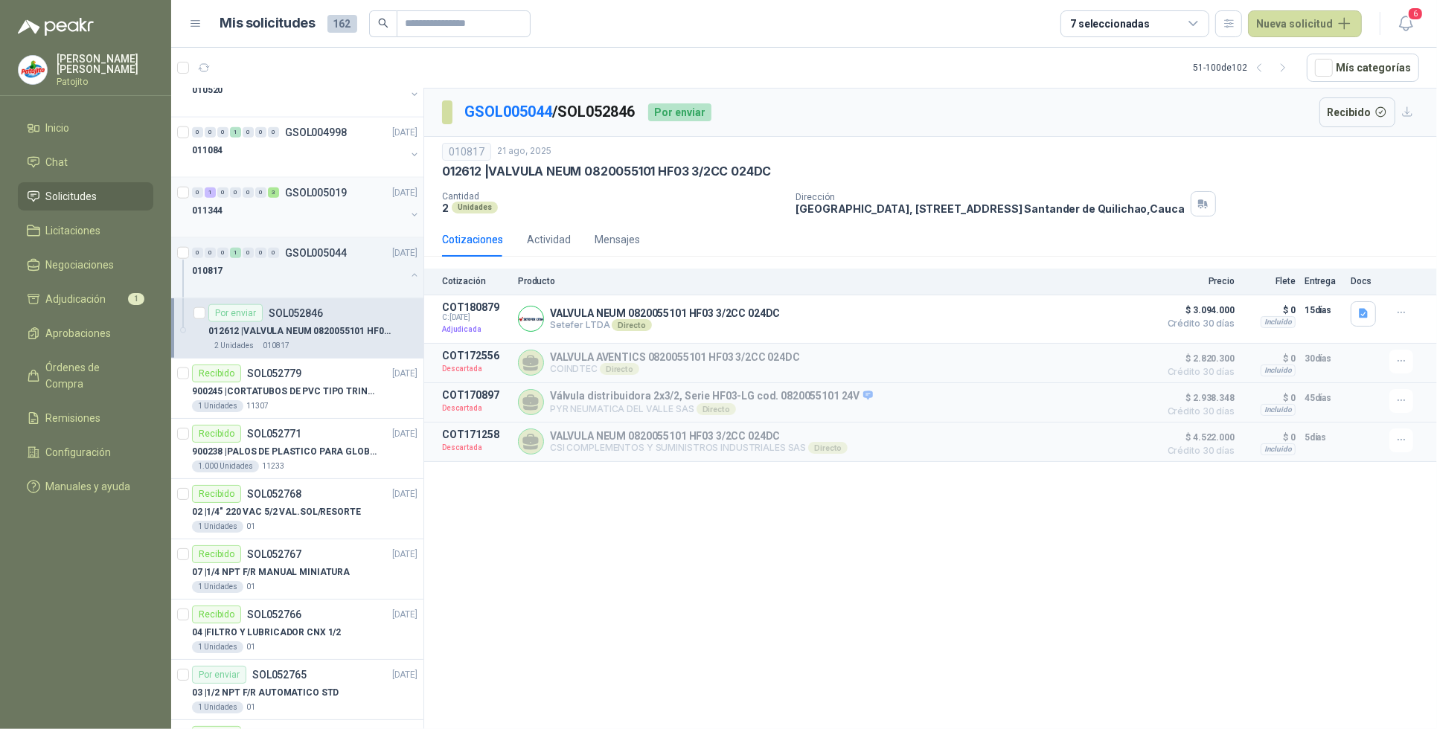
click at [318, 214] on div "011344" at bounding box center [299, 211] width 214 height 18
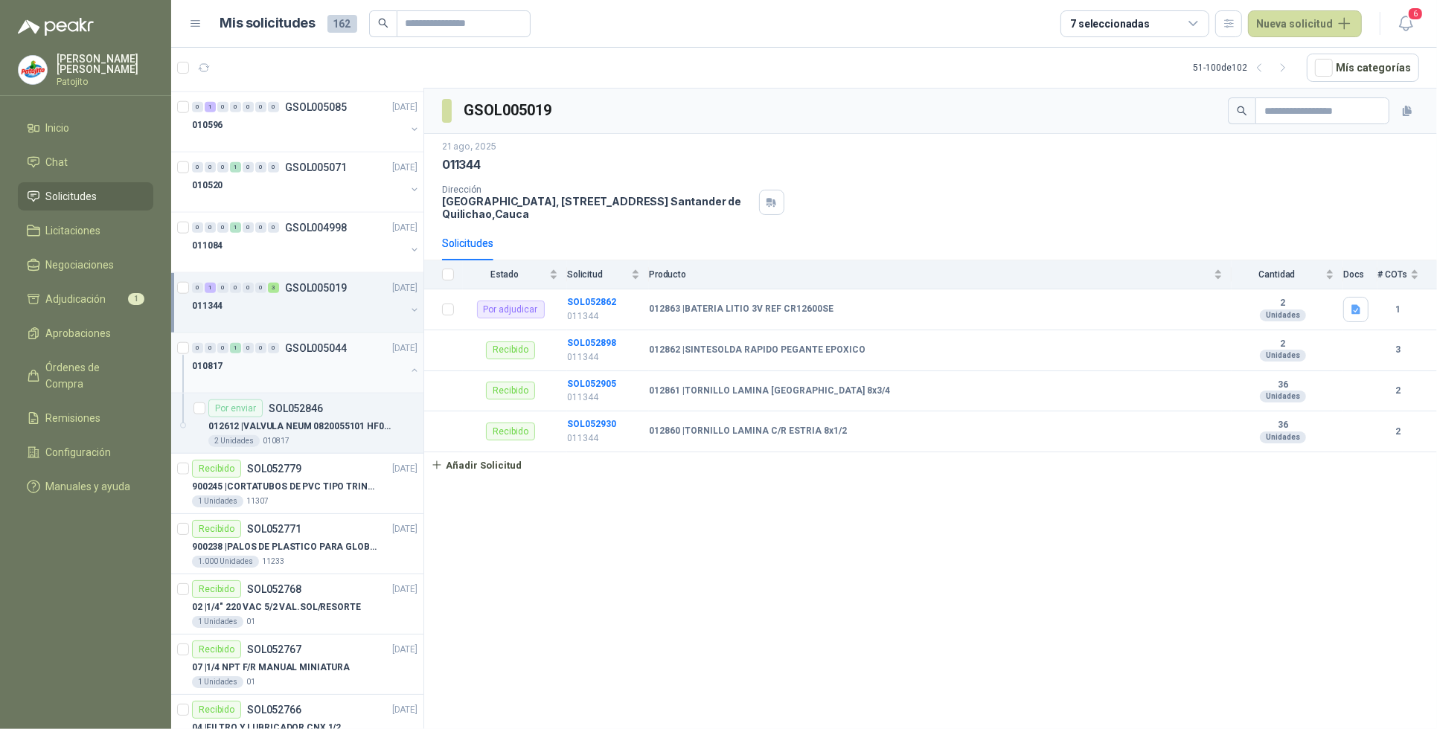
scroll to position [1533, 0]
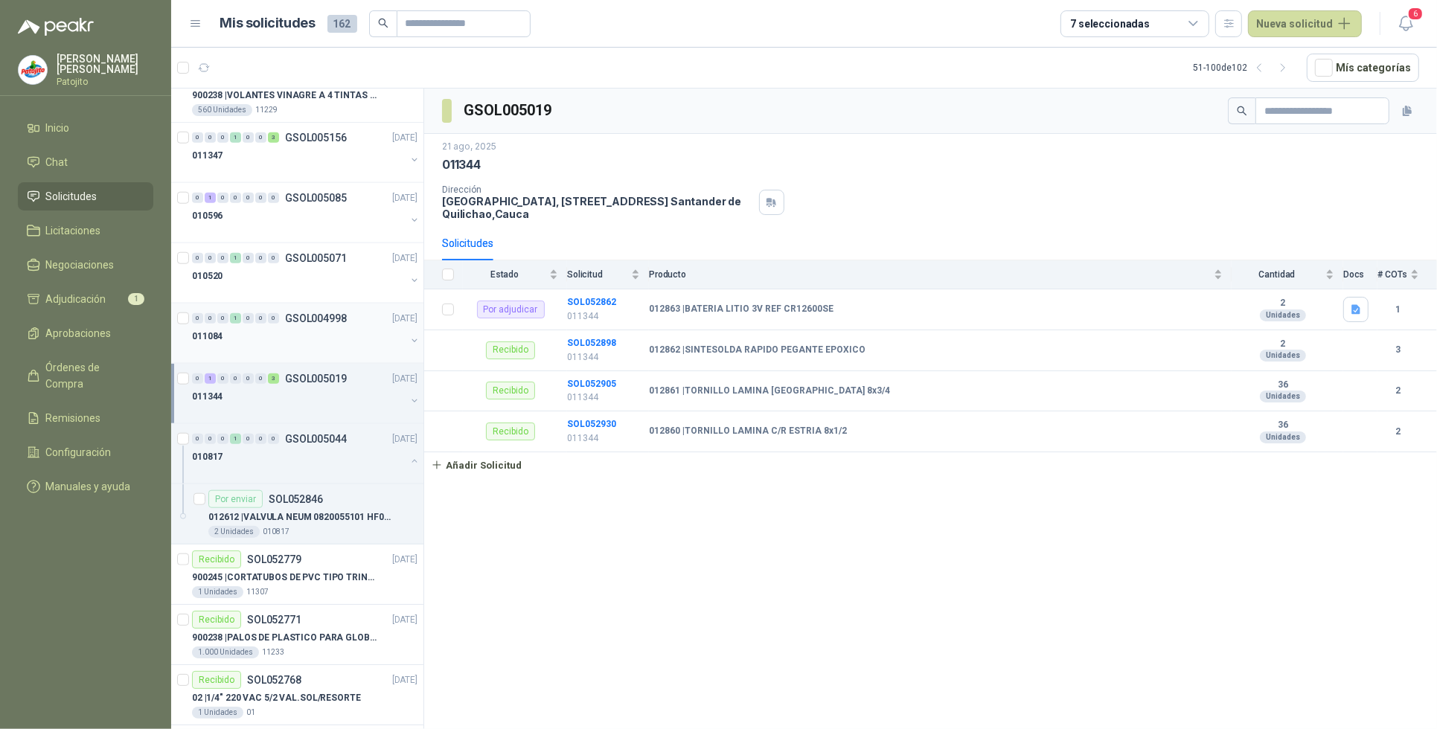
click at [296, 344] on div "011084" at bounding box center [299, 336] width 214 height 18
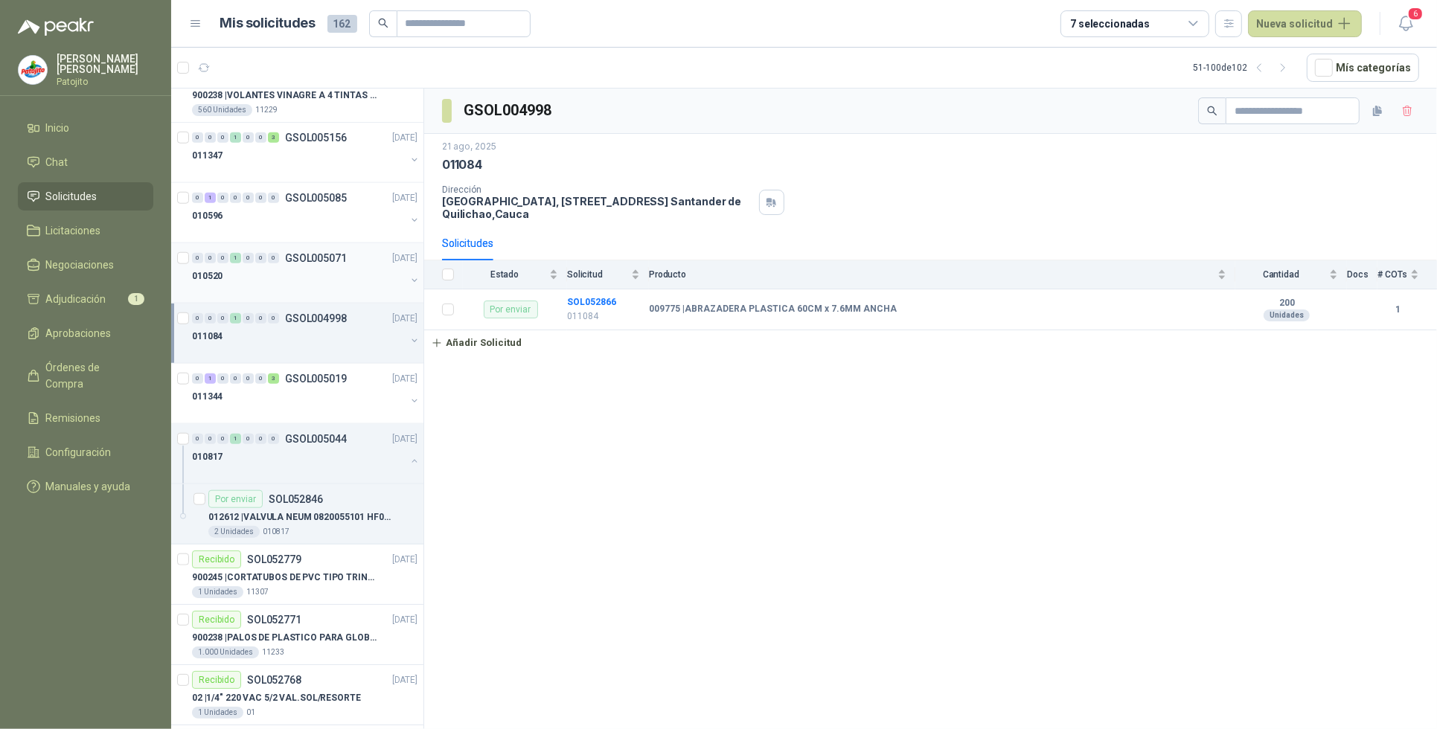
click at [337, 272] on div "010520" at bounding box center [299, 276] width 214 height 18
click at [745, 510] on div "GSOL005071 [DATE] 010520 Dirección [STREET_ADDRESS] Solicitudes Estado Solicitu…" at bounding box center [930, 412] width 1013 height 646
click at [269, 225] on div "010596" at bounding box center [299, 216] width 214 height 18
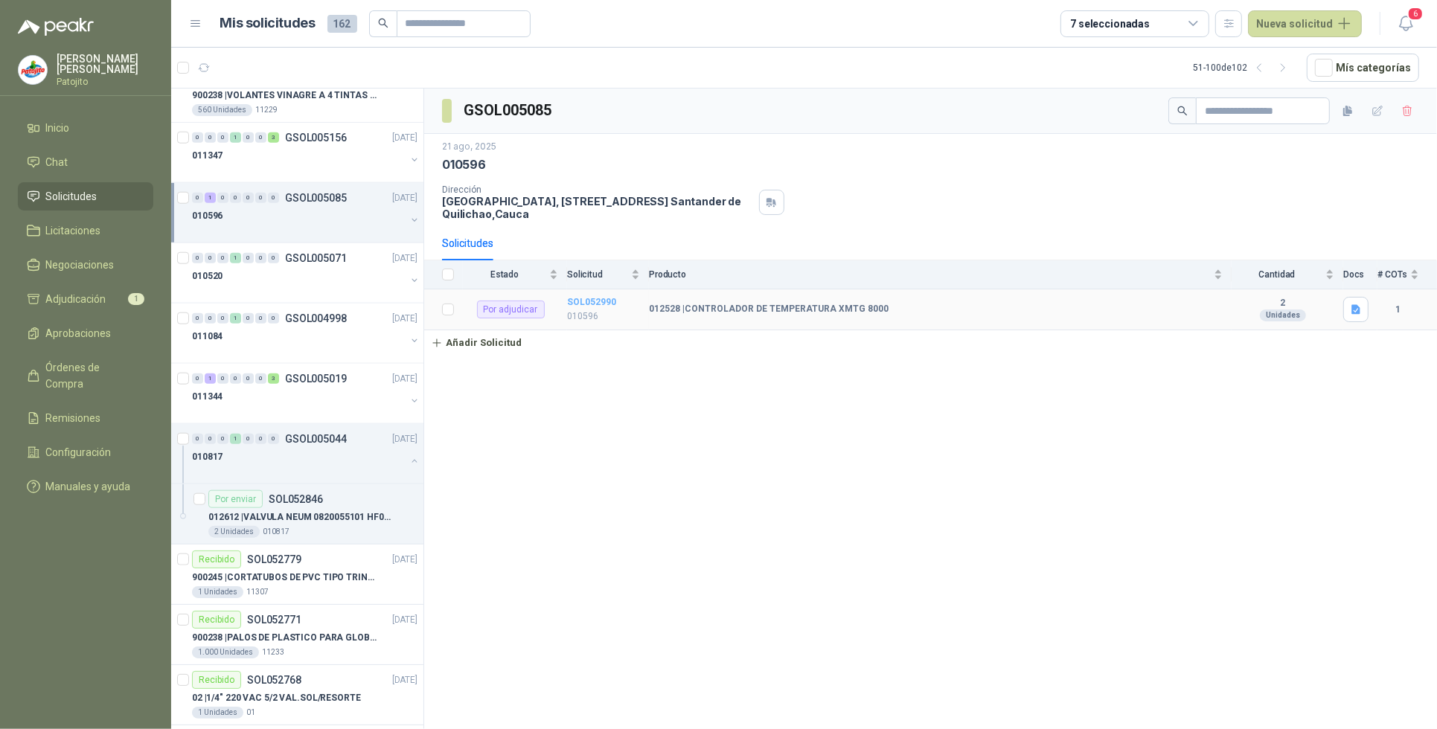
click at [586, 303] on b "SOL052990" at bounding box center [591, 302] width 49 height 10
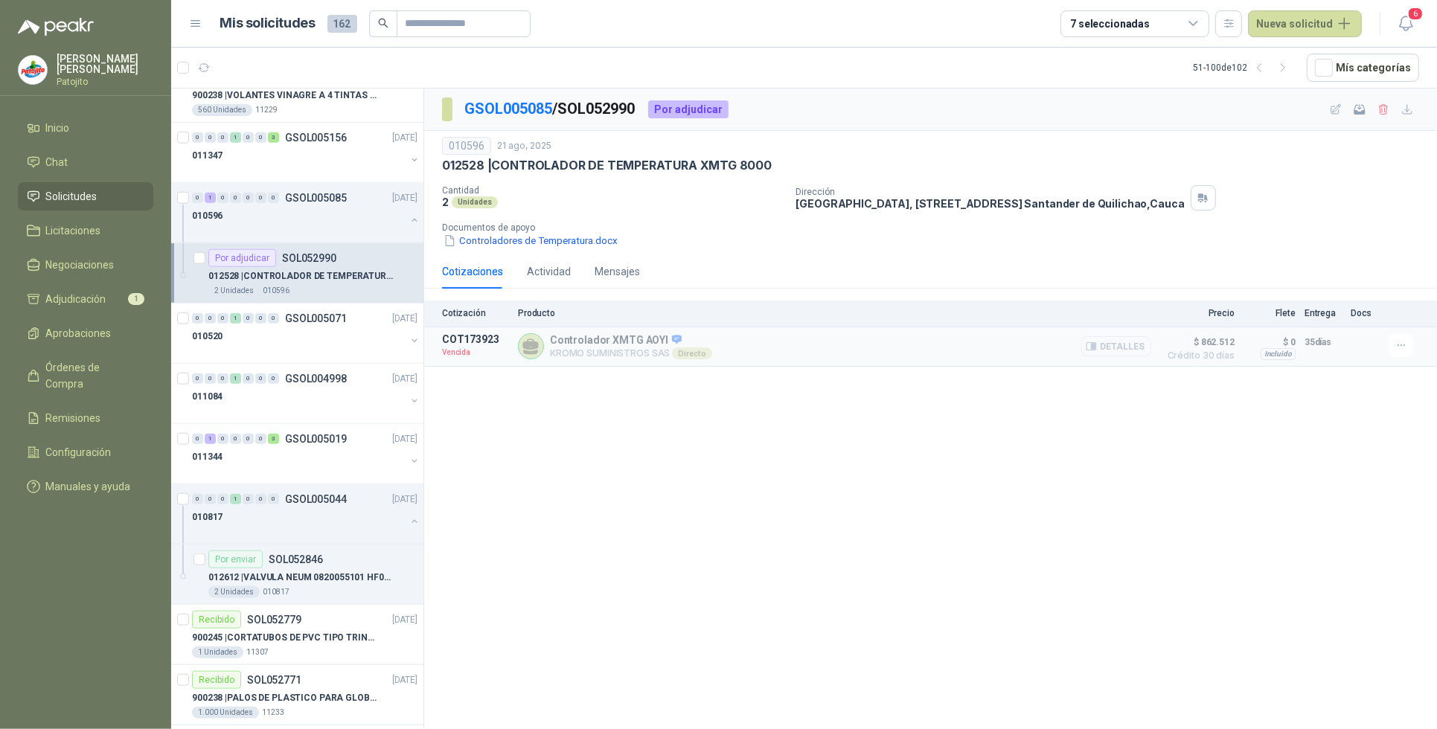
click at [1114, 344] on button "Detalles" at bounding box center [1116, 346] width 70 height 20
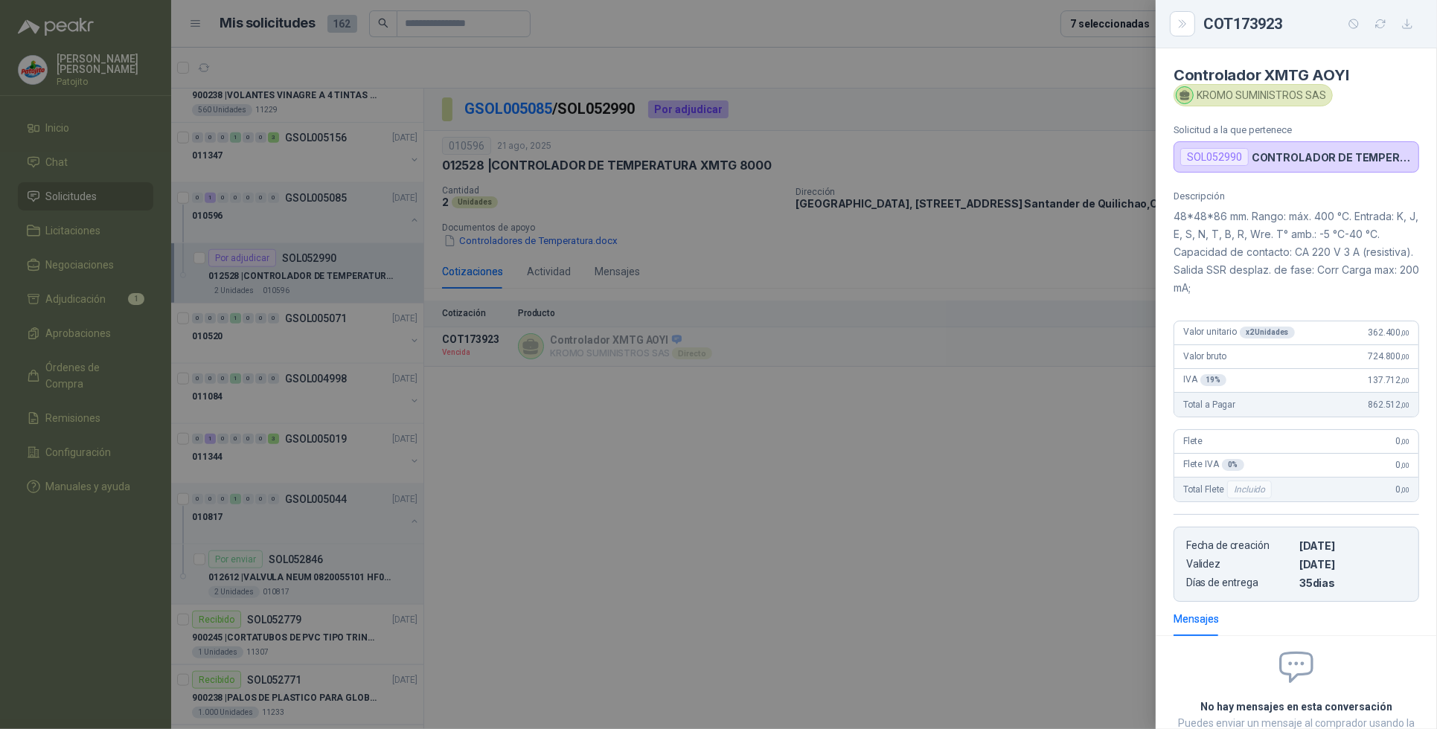
scroll to position [124, 0]
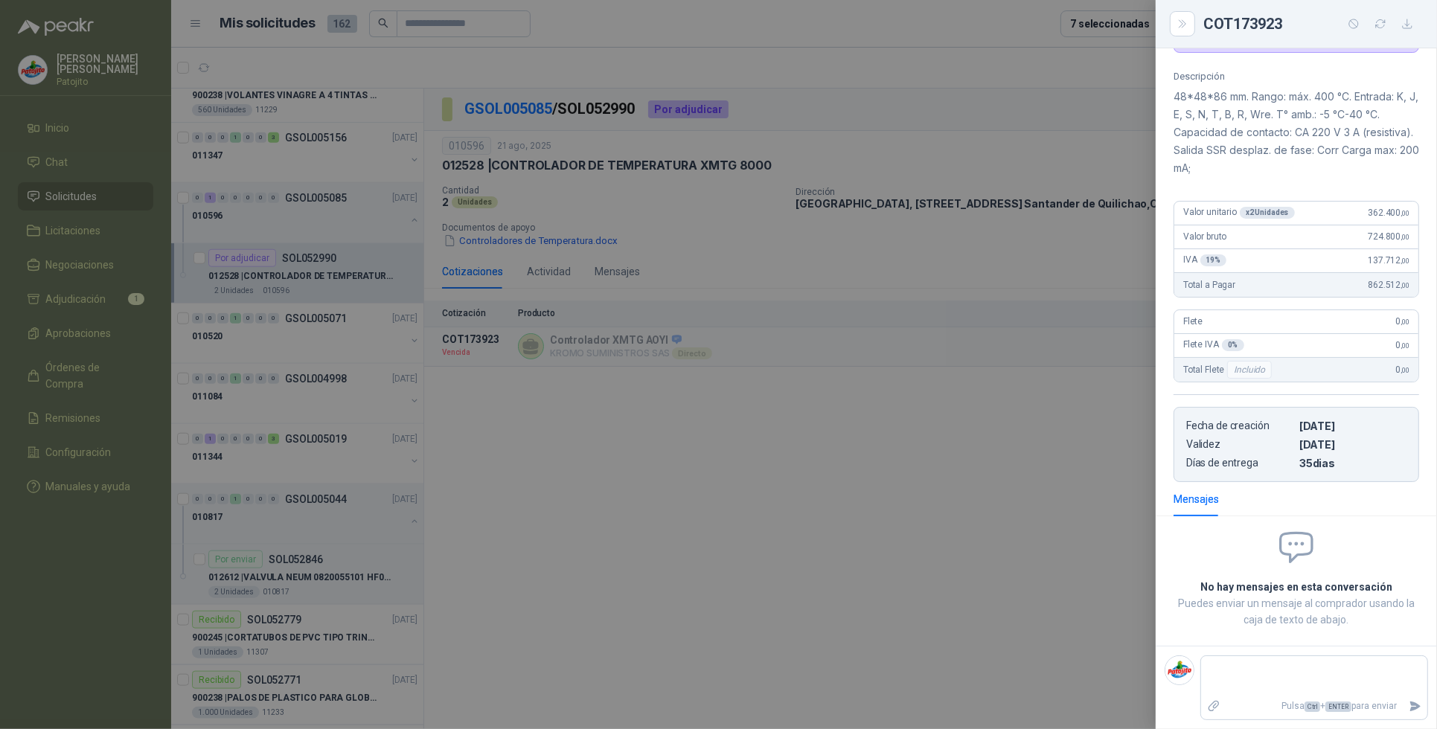
click at [655, 508] on div at bounding box center [718, 364] width 1437 height 729
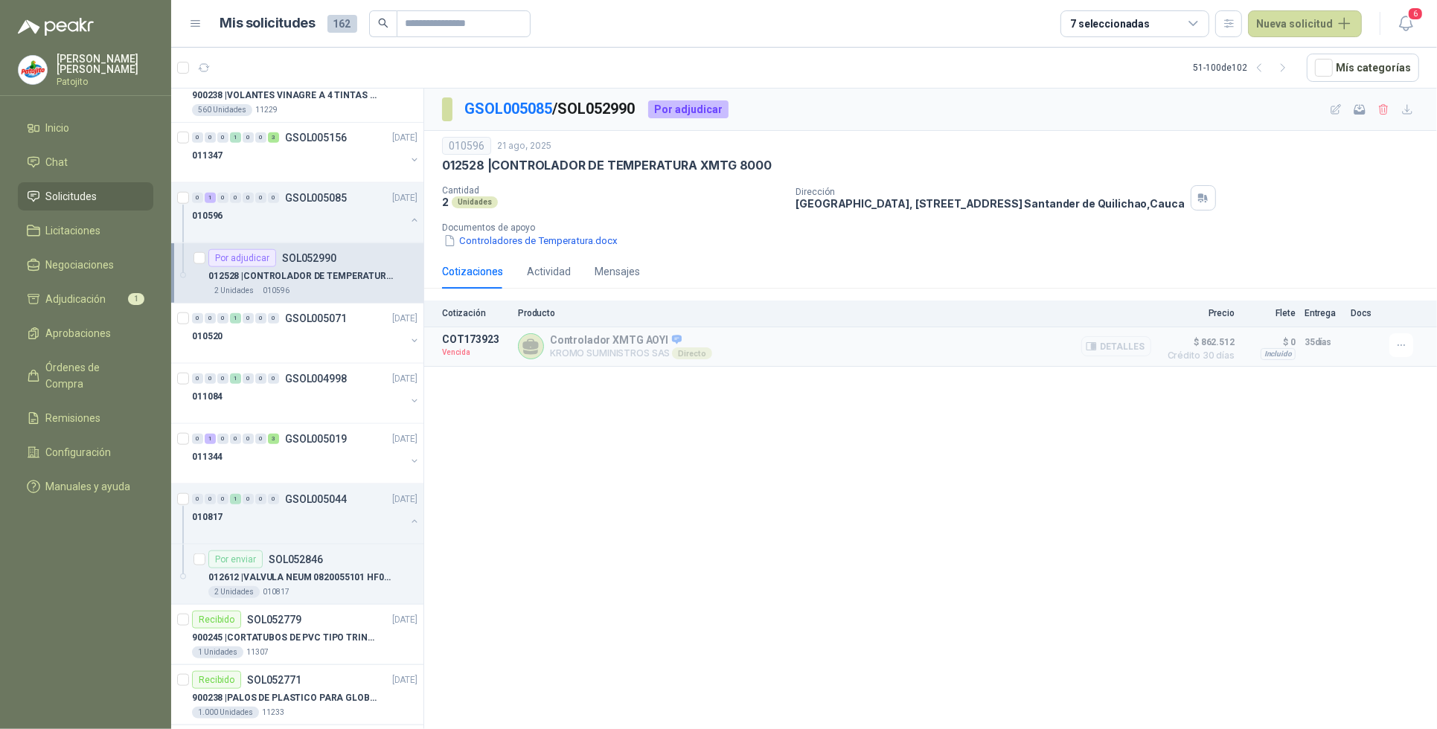
click at [1129, 350] on button "Detalles" at bounding box center [1116, 346] width 70 height 20
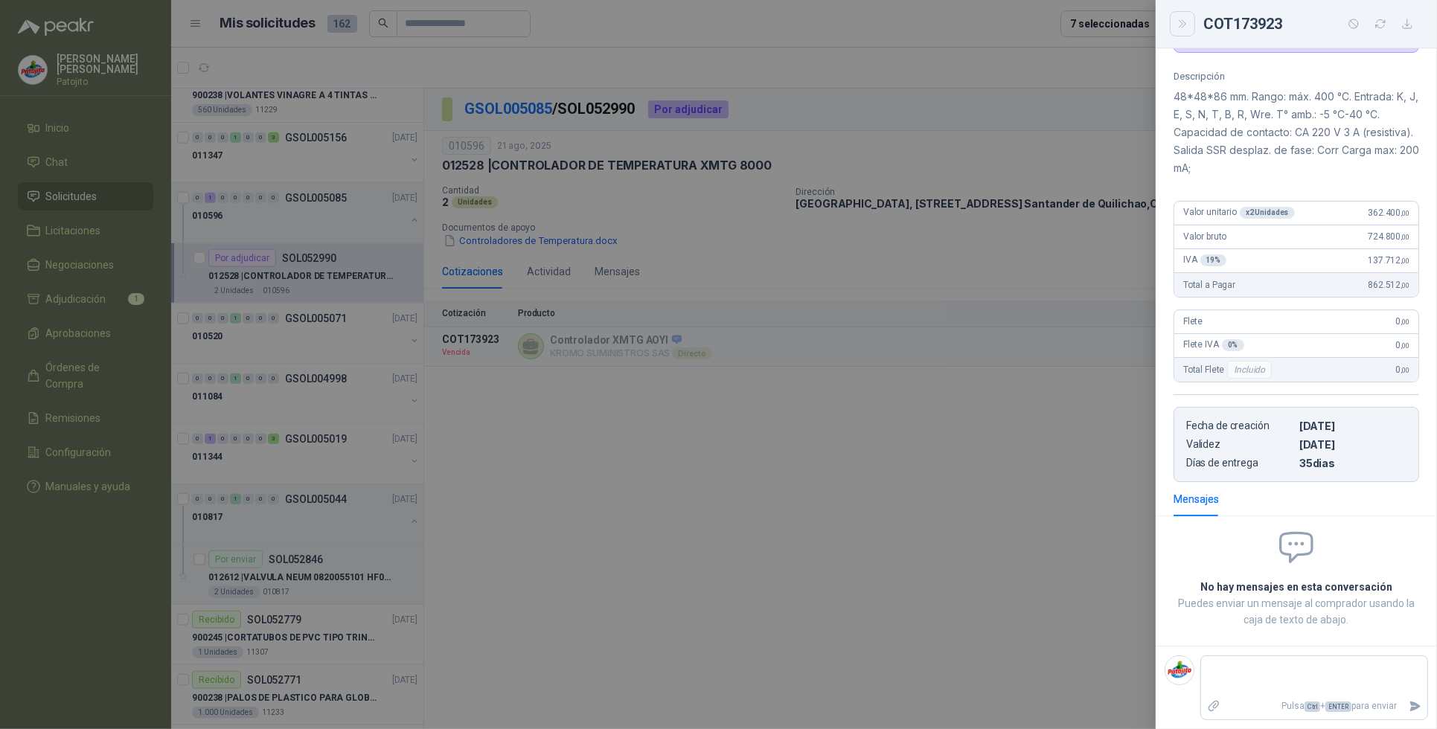
click at [1188, 21] on icon "Close" at bounding box center [1182, 24] width 13 height 13
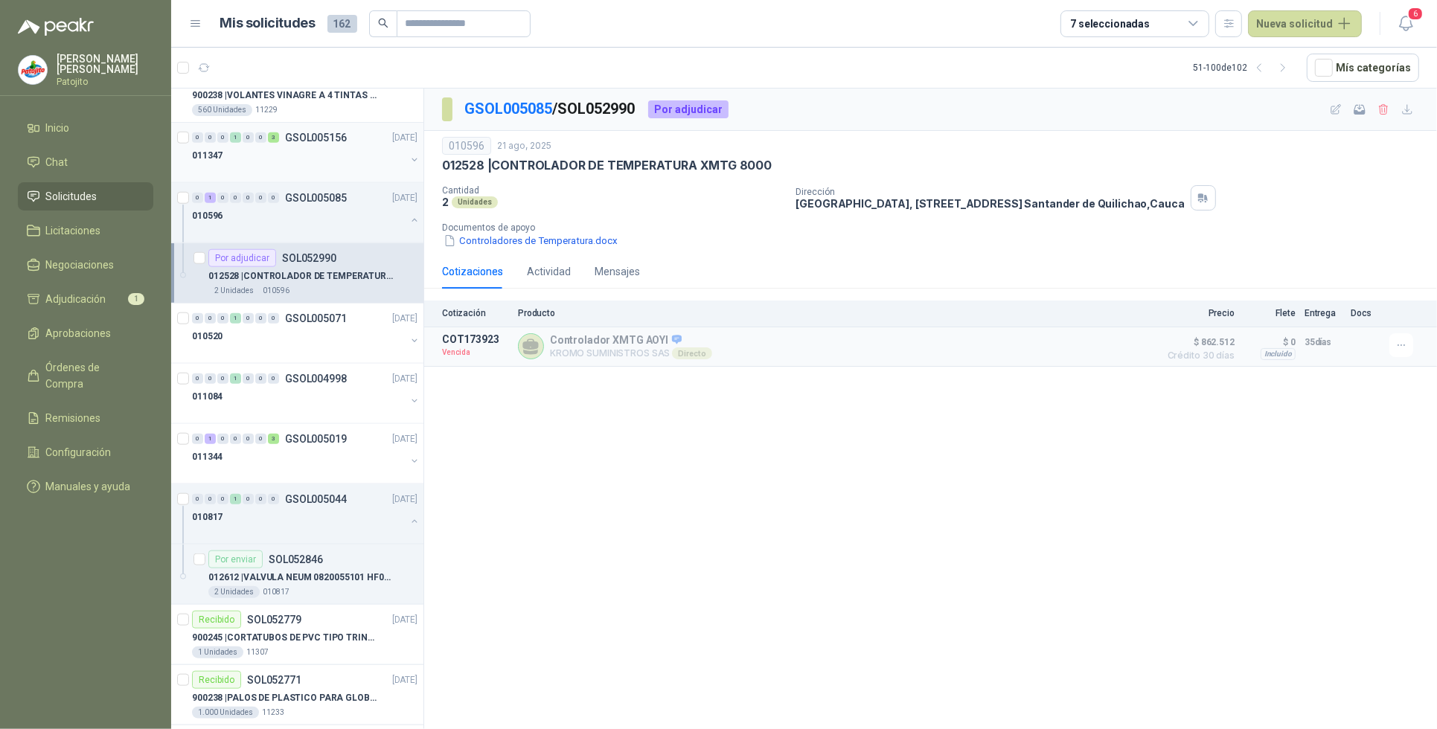
click at [291, 164] on div "011347" at bounding box center [299, 156] width 214 height 18
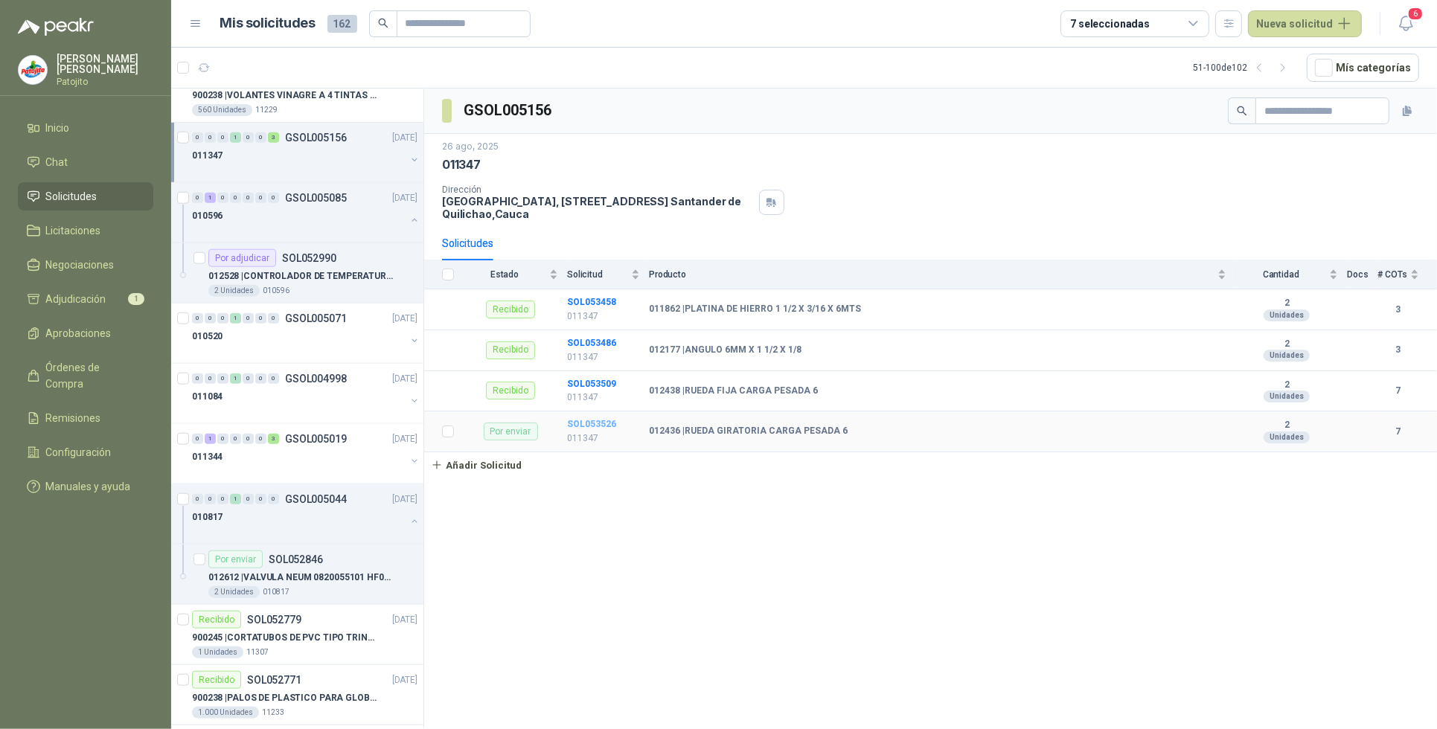
click at [611, 426] on b "SOL053526" at bounding box center [591, 424] width 49 height 10
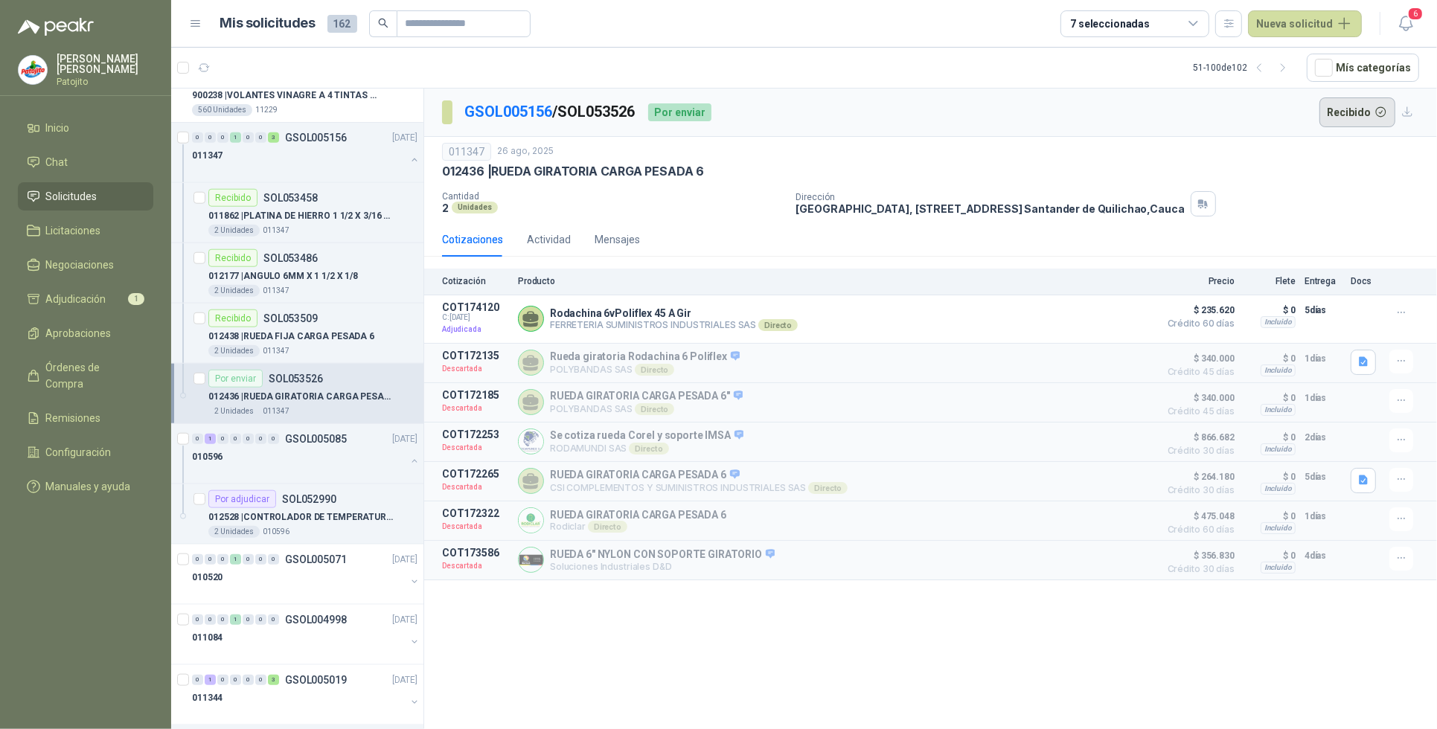
click at [1364, 112] on button "Recibido" at bounding box center [1357, 112] width 77 height 30
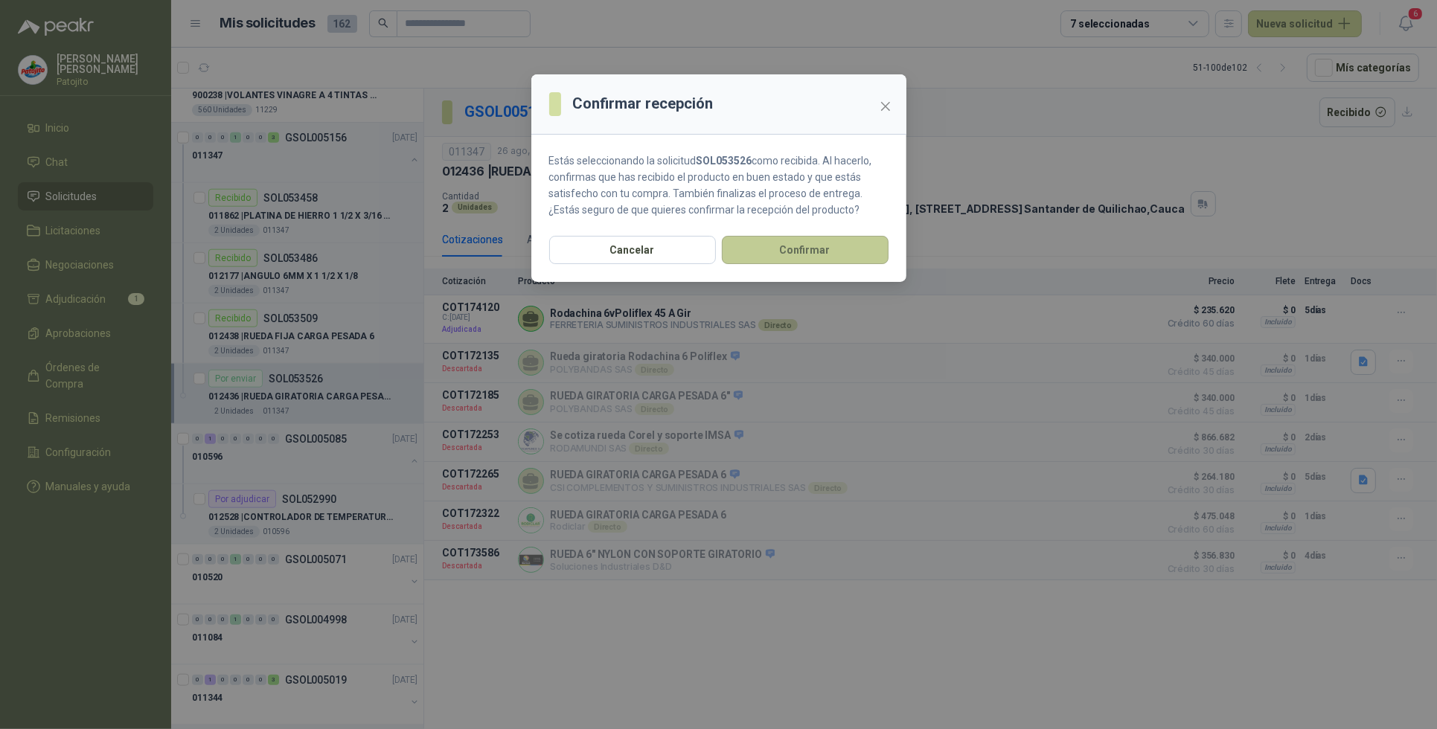
click at [783, 254] on button "Confirmar" at bounding box center [805, 250] width 167 height 28
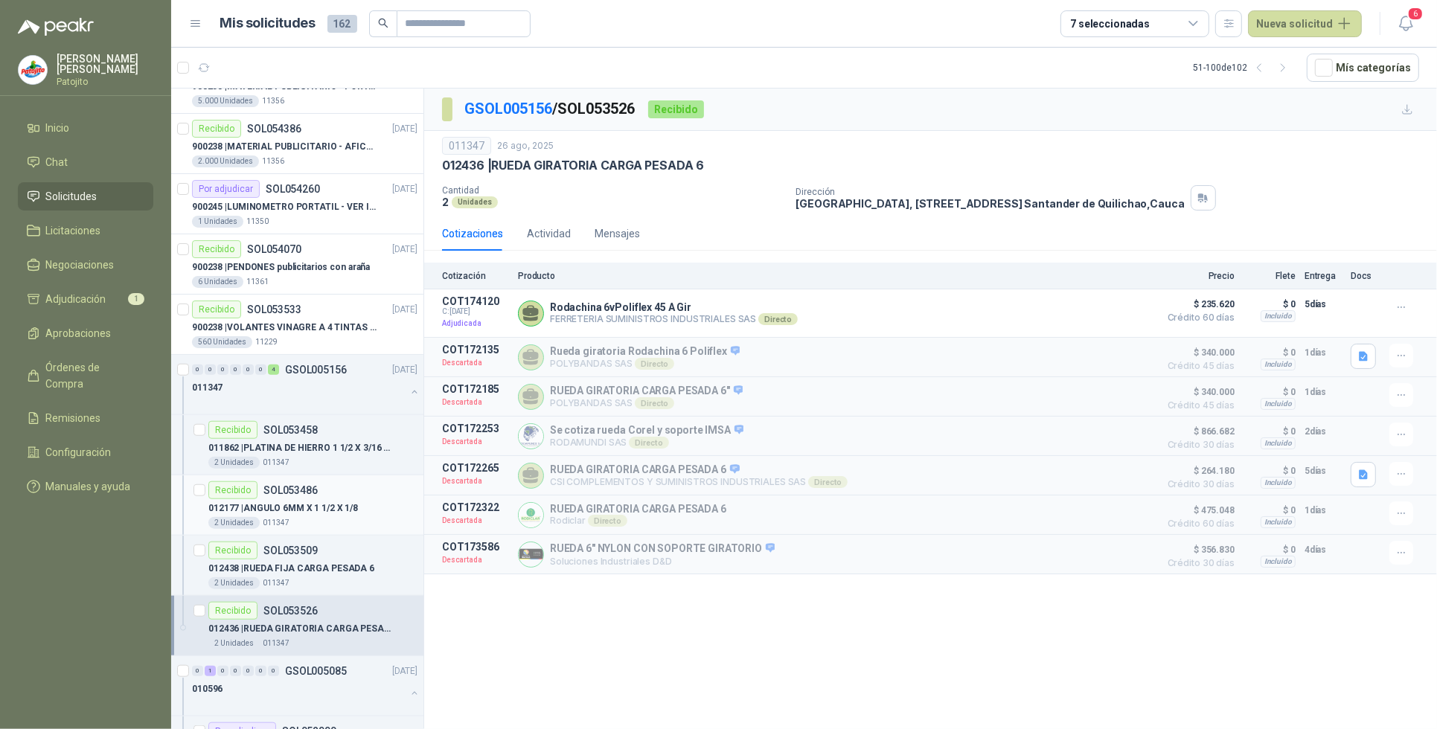
scroll to position [1254, 0]
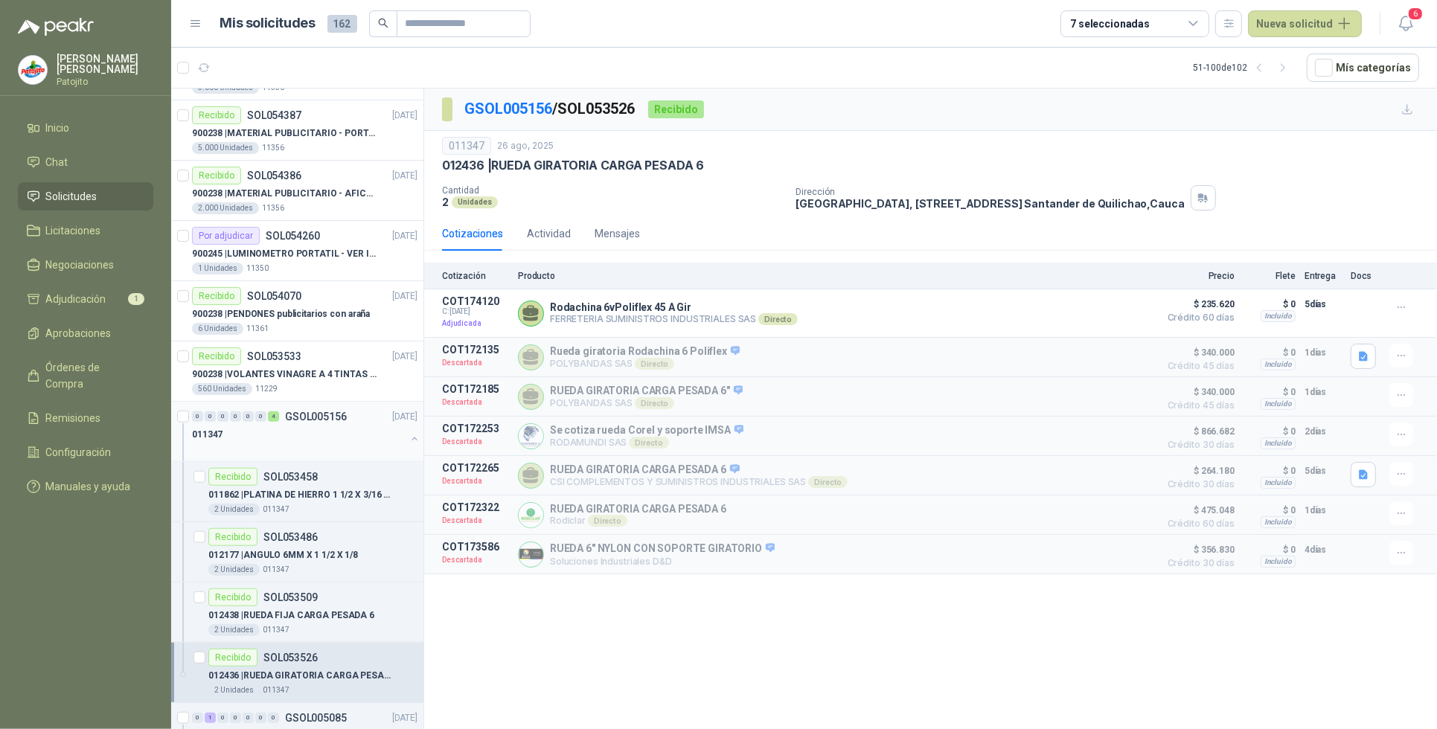
click at [378, 452] on div at bounding box center [299, 449] width 214 height 12
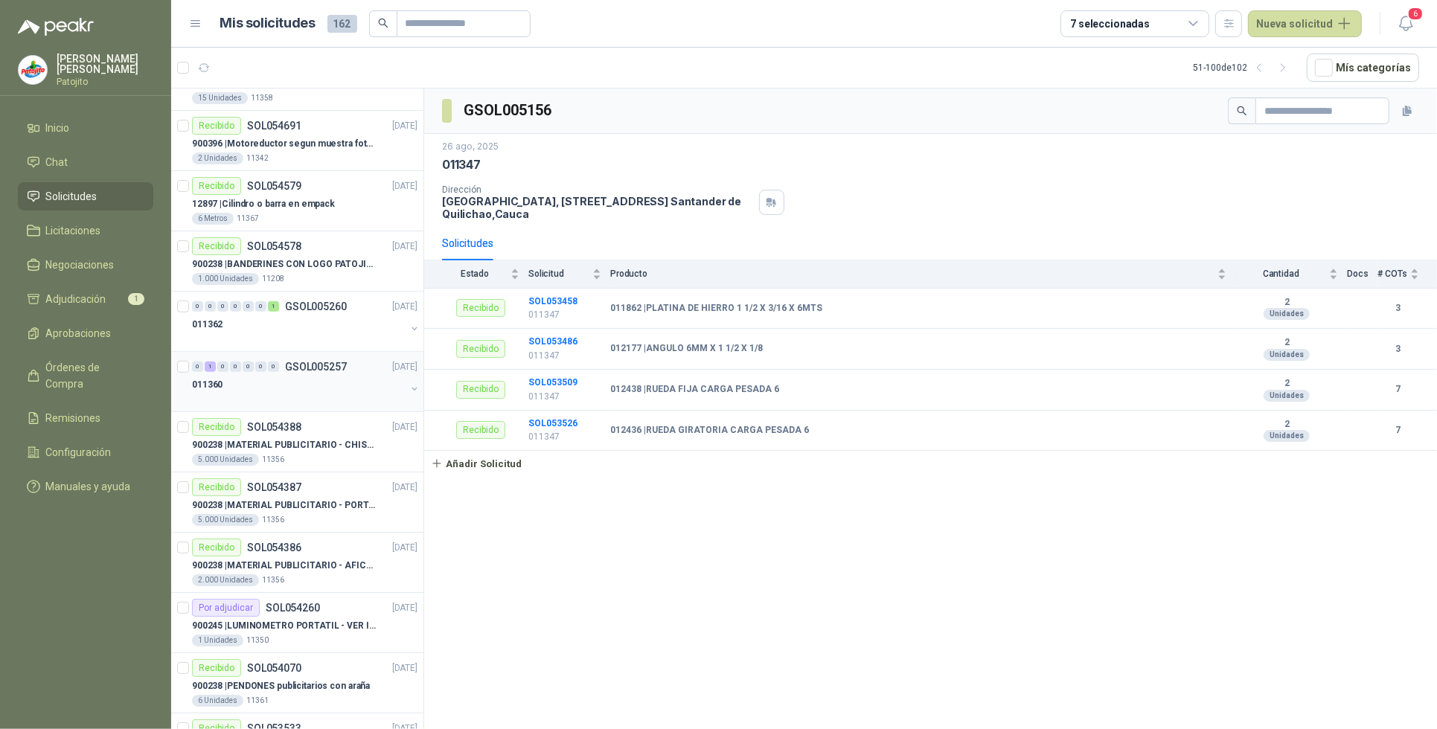
scroll to position [789, 0]
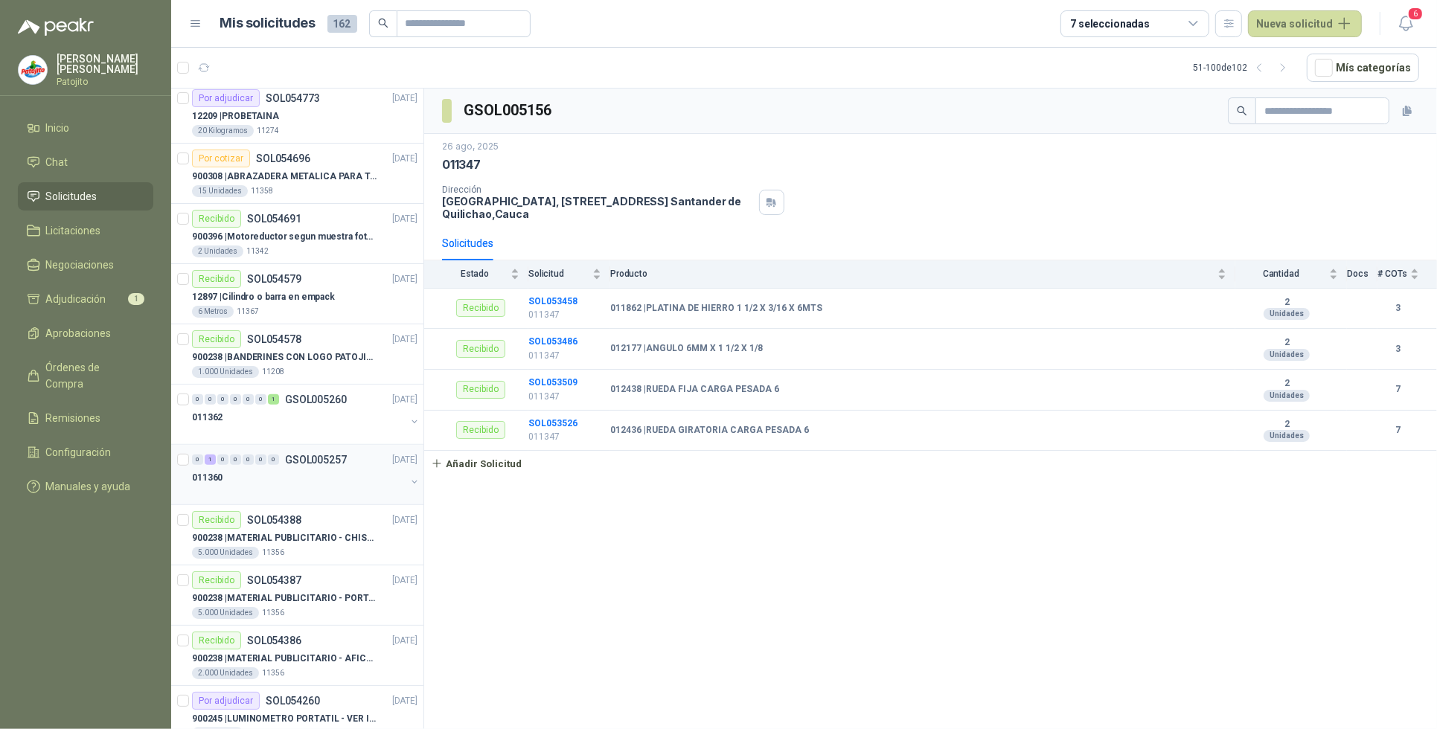
click at [251, 487] on div "011360" at bounding box center [299, 478] width 214 height 18
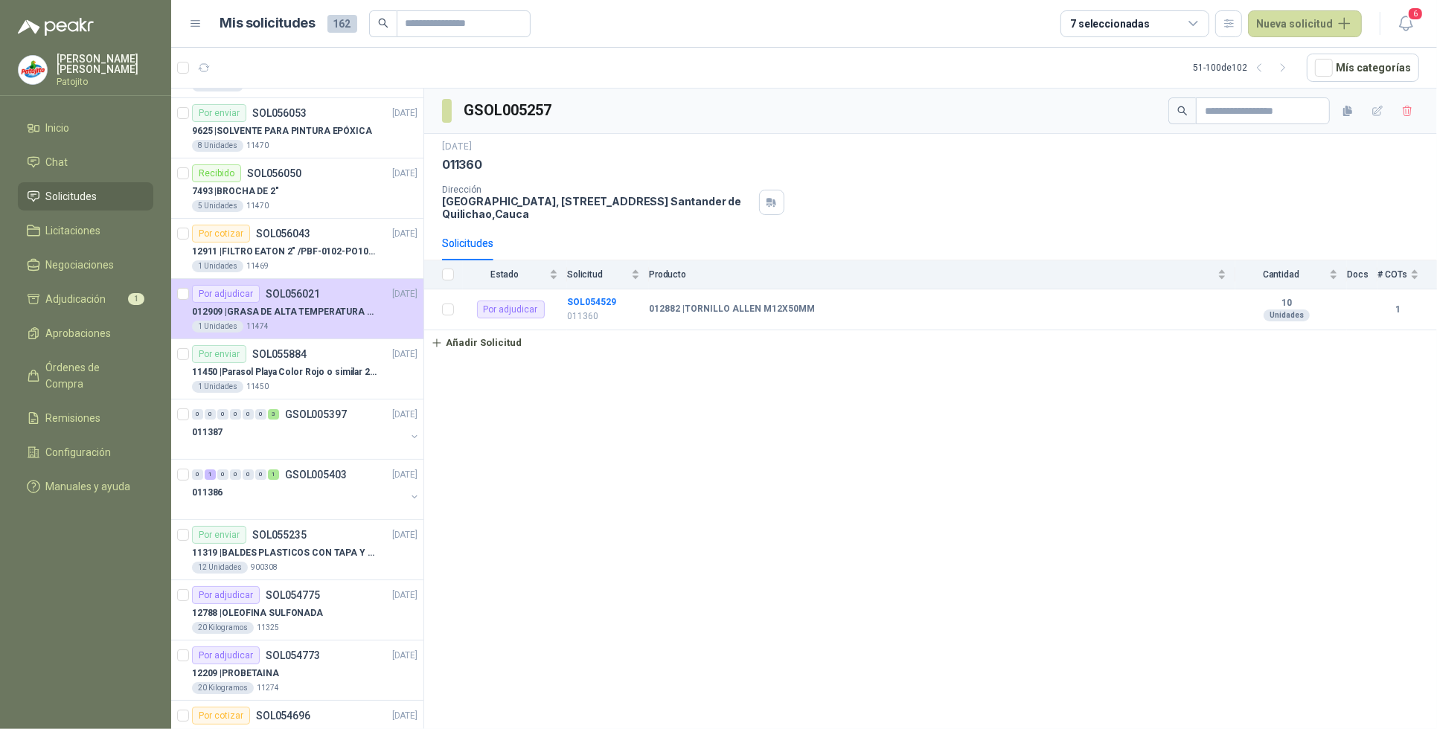
scroll to position [231, 0]
click at [318, 322] on div "1 Unidades 11474" at bounding box center [304, 327] width 225 height 12
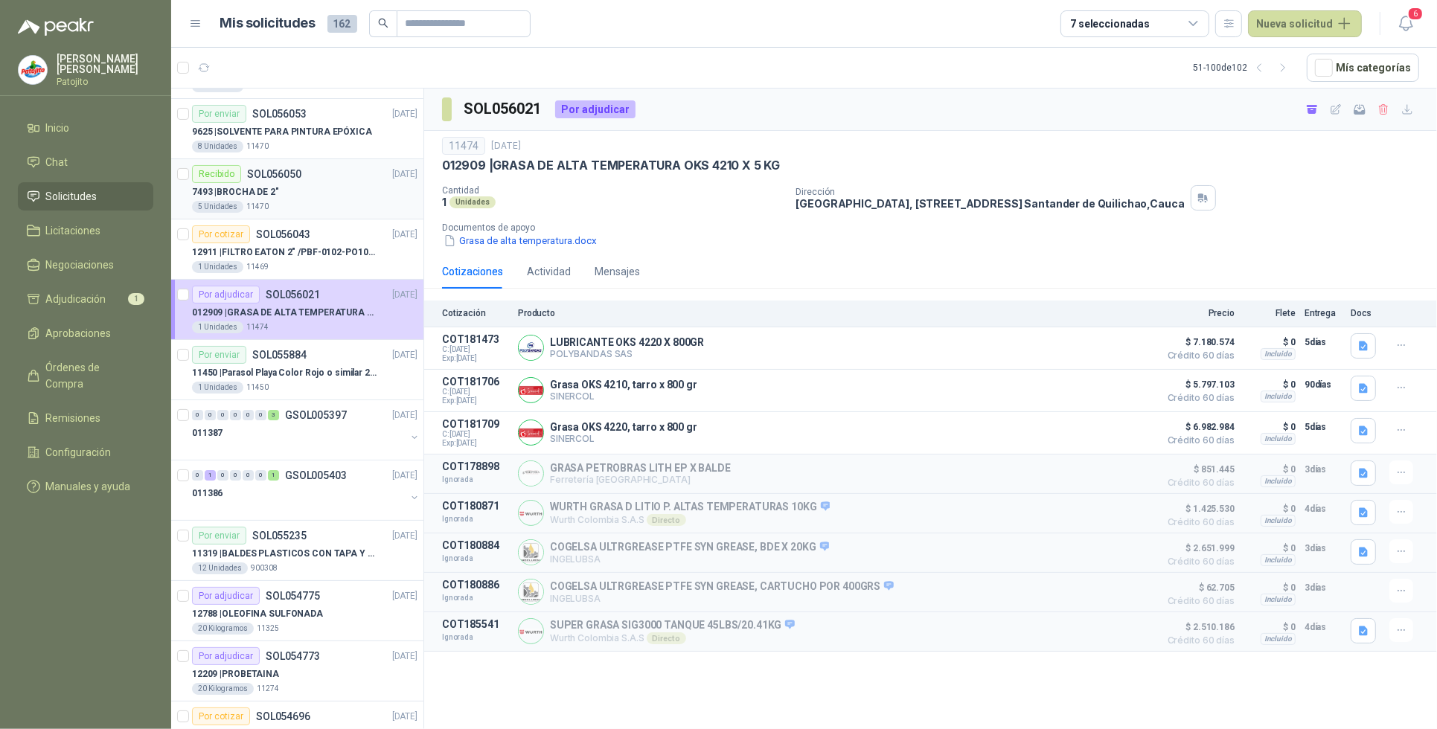
click at [305, 197] on div "7493 | BROCHA DE 2"" at bounding box center [304, 192] width 225 height 18
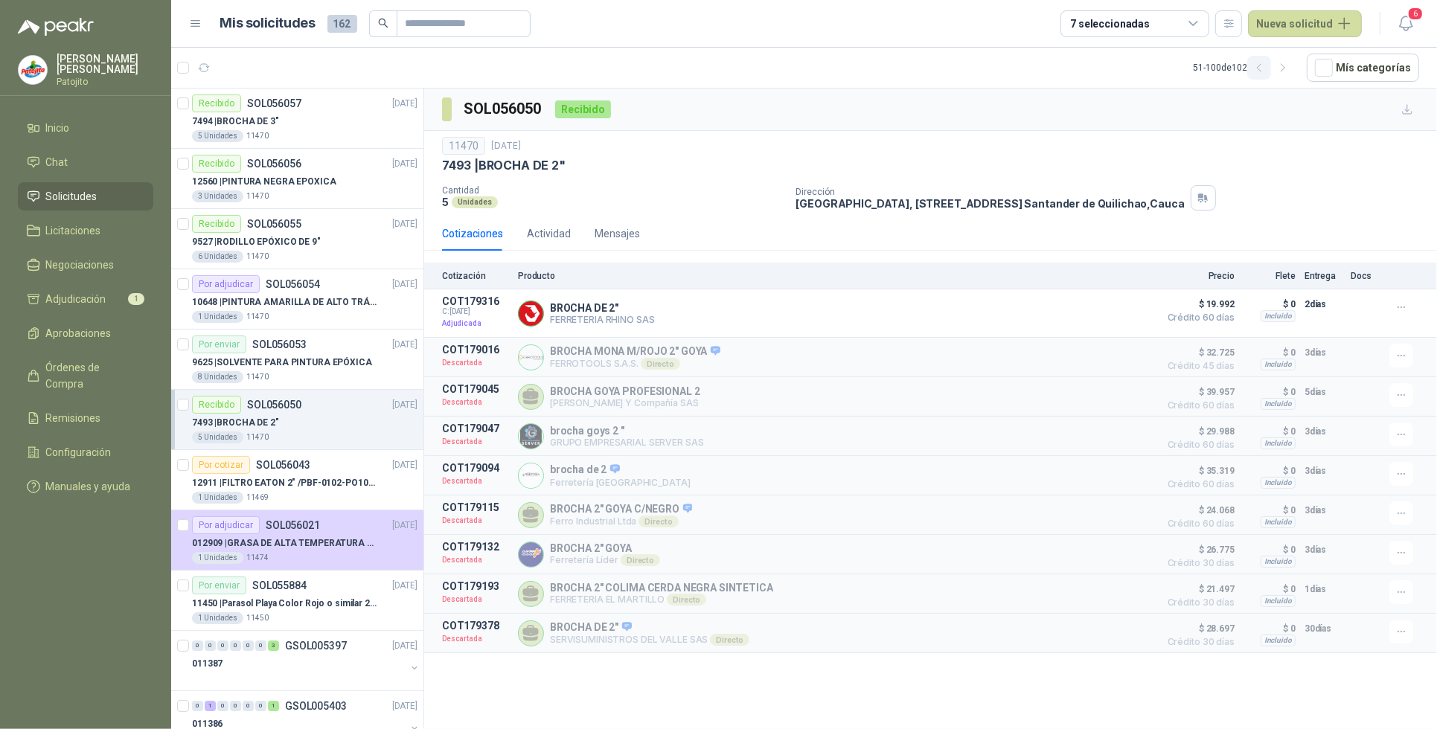
click at [1258, 68] on icon "button" at bounding box center [1259, 68] width 13 height 13
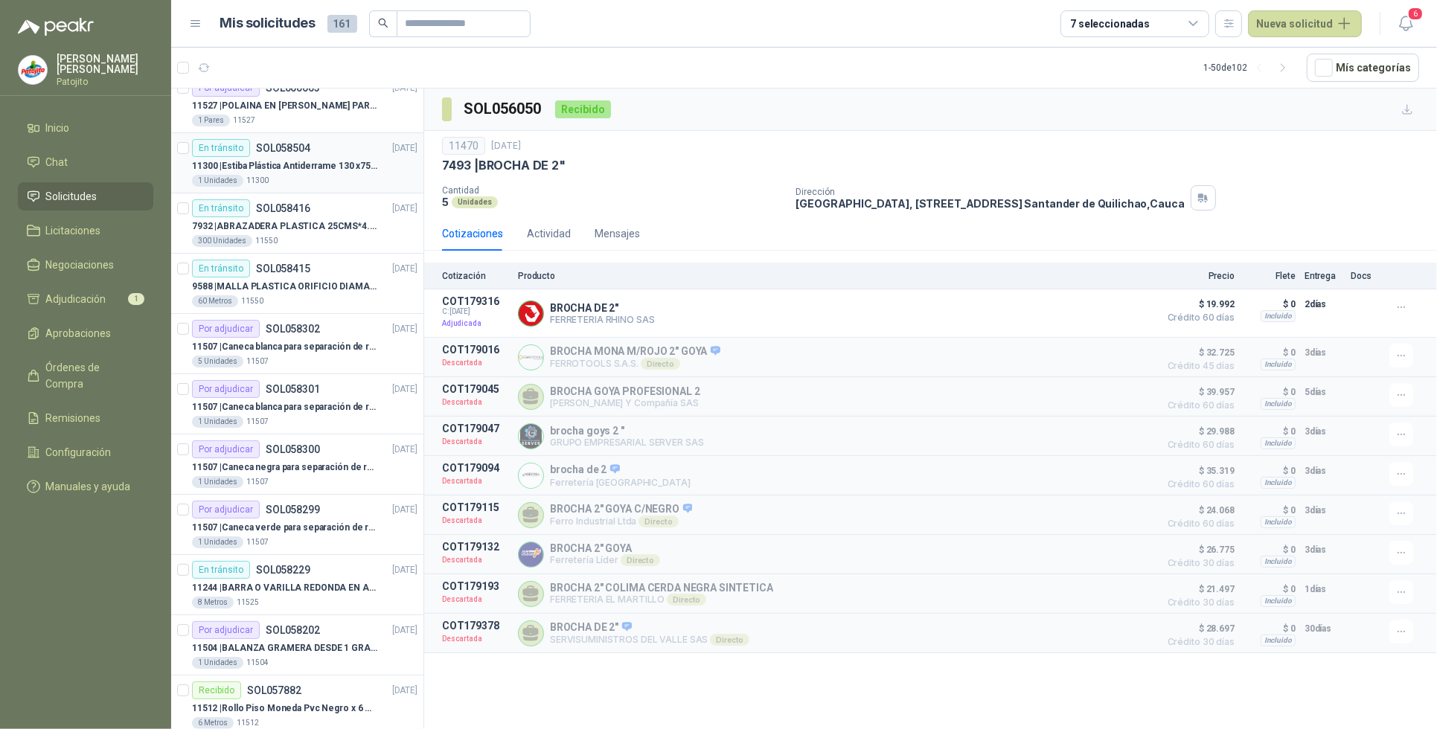
scroll to position [279, 0]
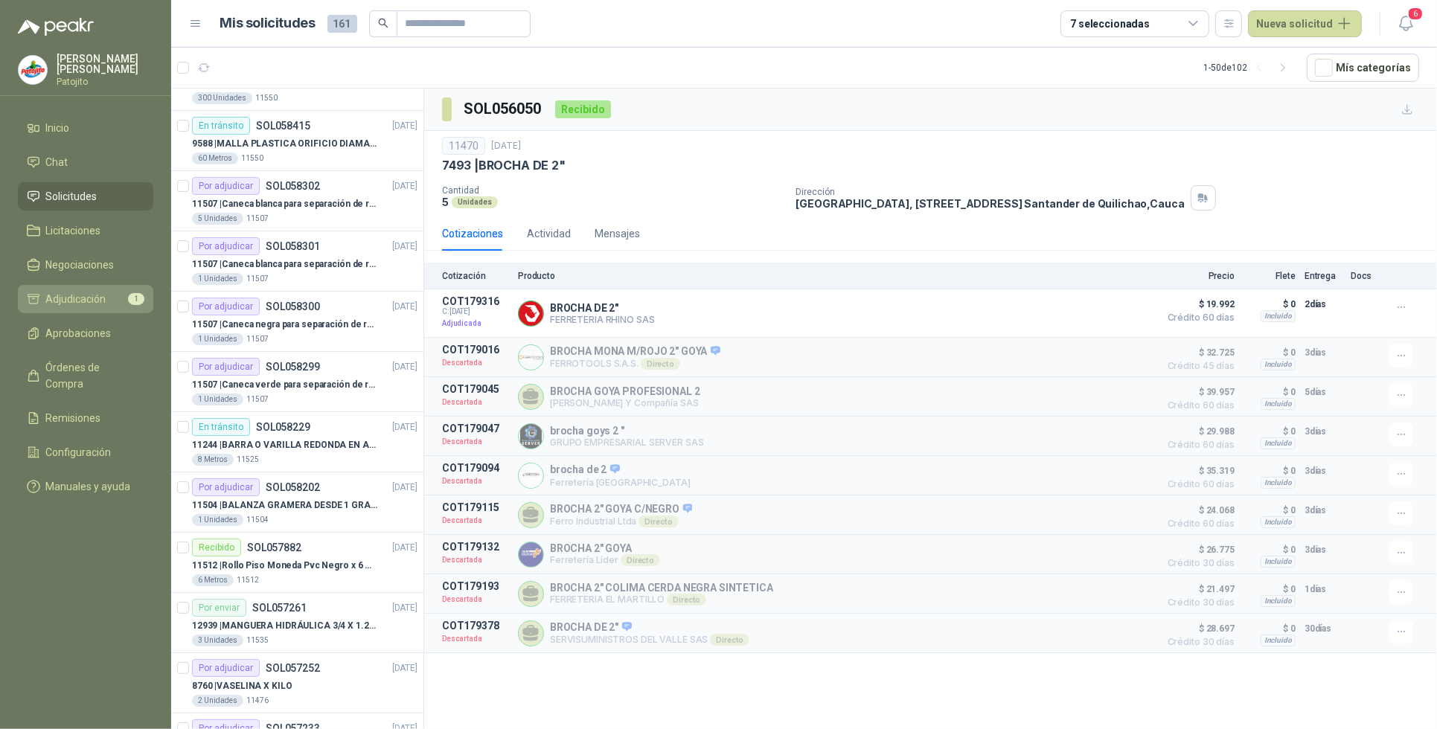
click at [102, 291] on span "Adjudicación" at bounding box center [76, 299] width 60 height 16
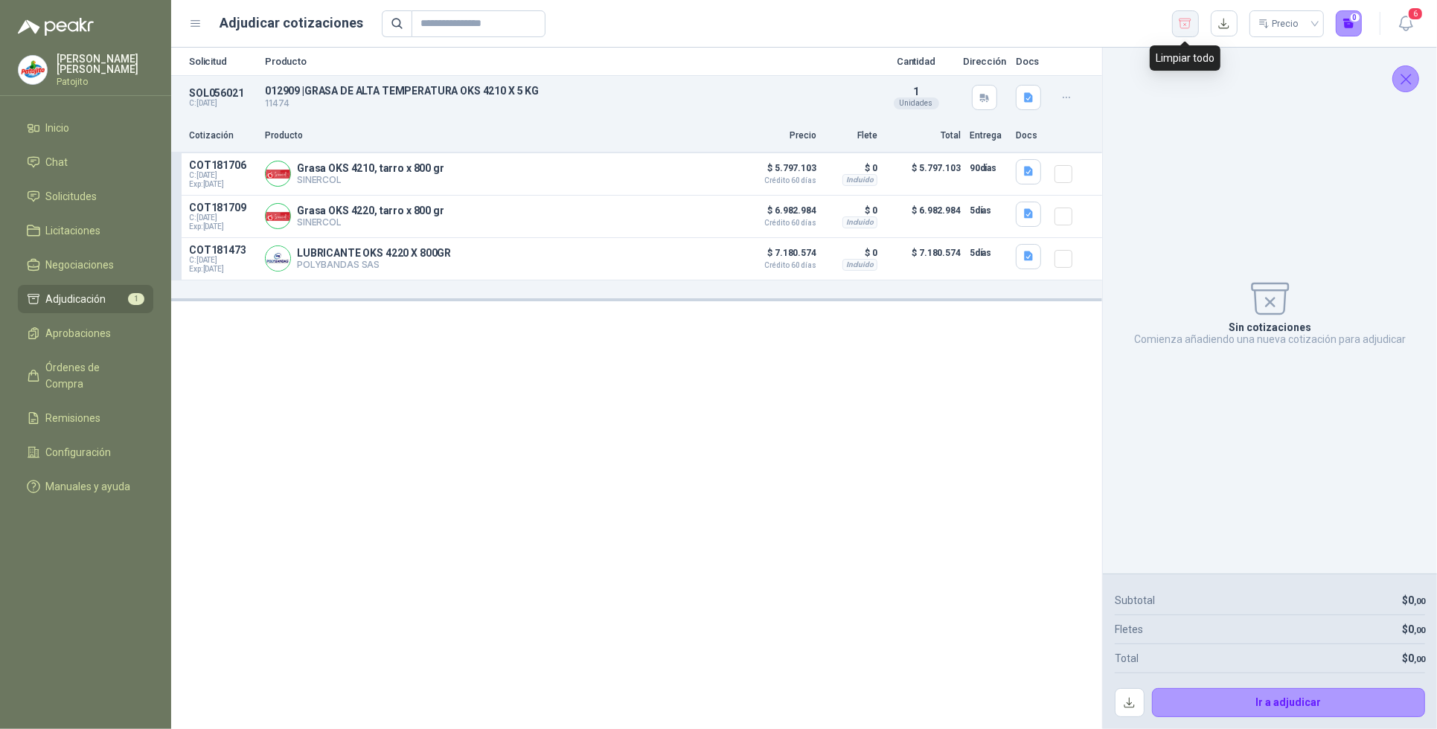
click at [1180, 25] on icon "button" at bounding box center [1185, 24] width 12 height 10
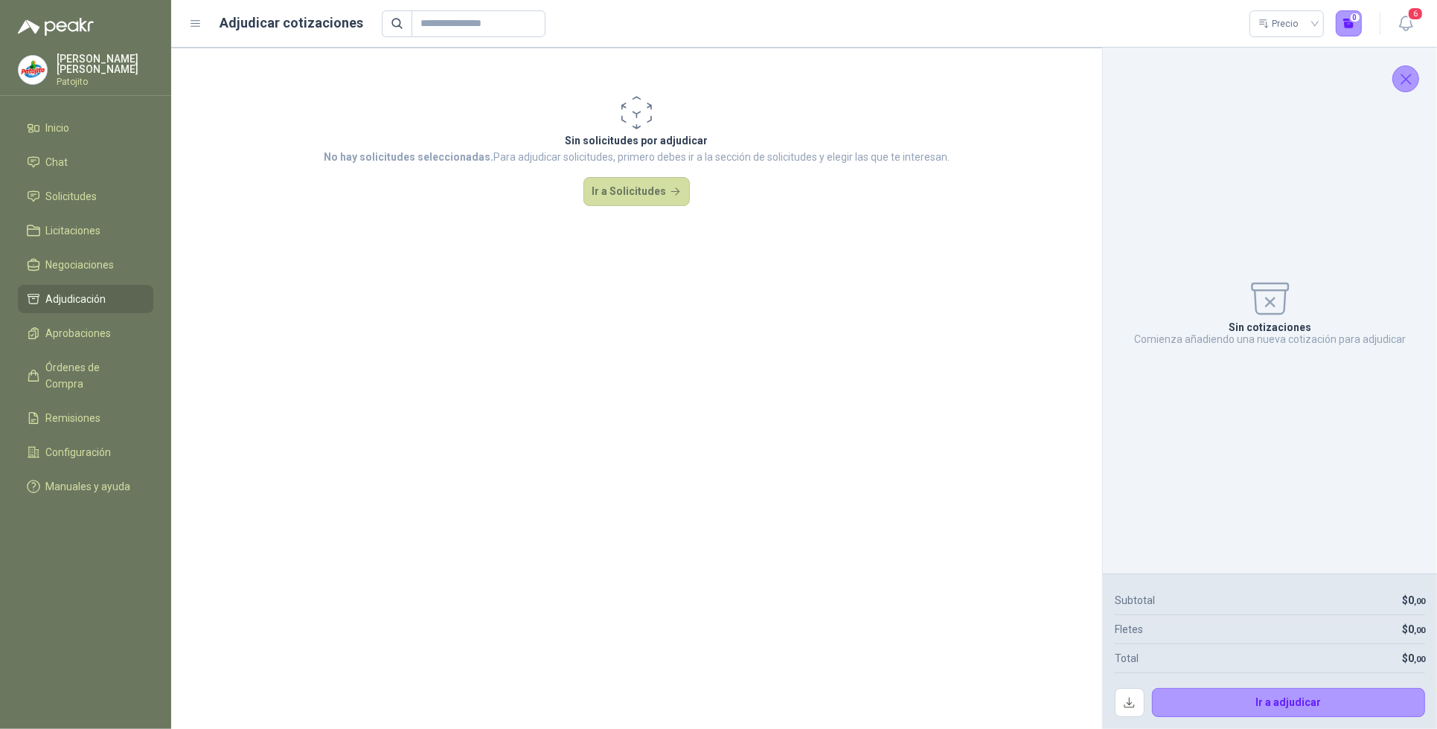
drag, startPoint x: 139, startPoint y: 368, endPoint x: 231, endPoint y: 365, distance: 91.6
click at [139, 369] on li "Órdenes de Compra" at bounding box center [86, 375] width 118 height 33
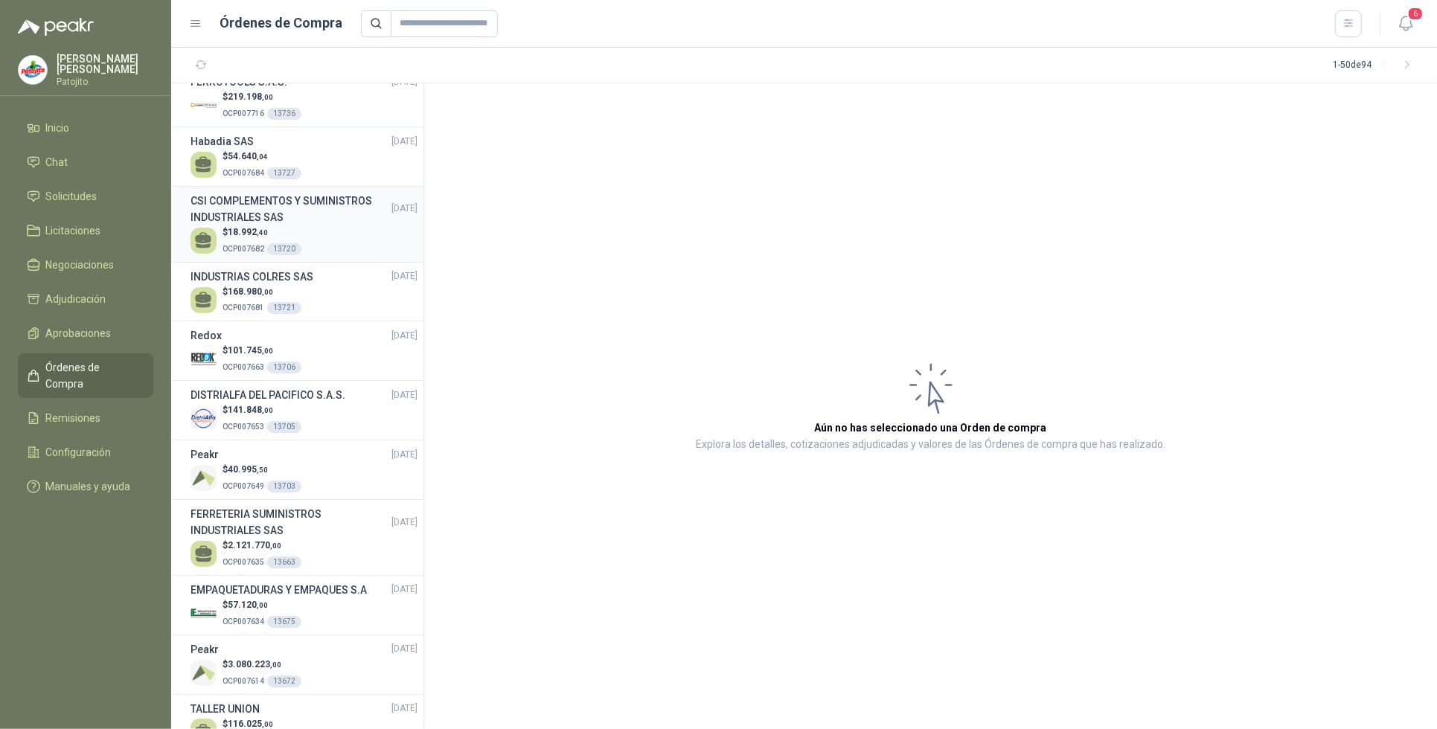
scroll to position [1488, 0]
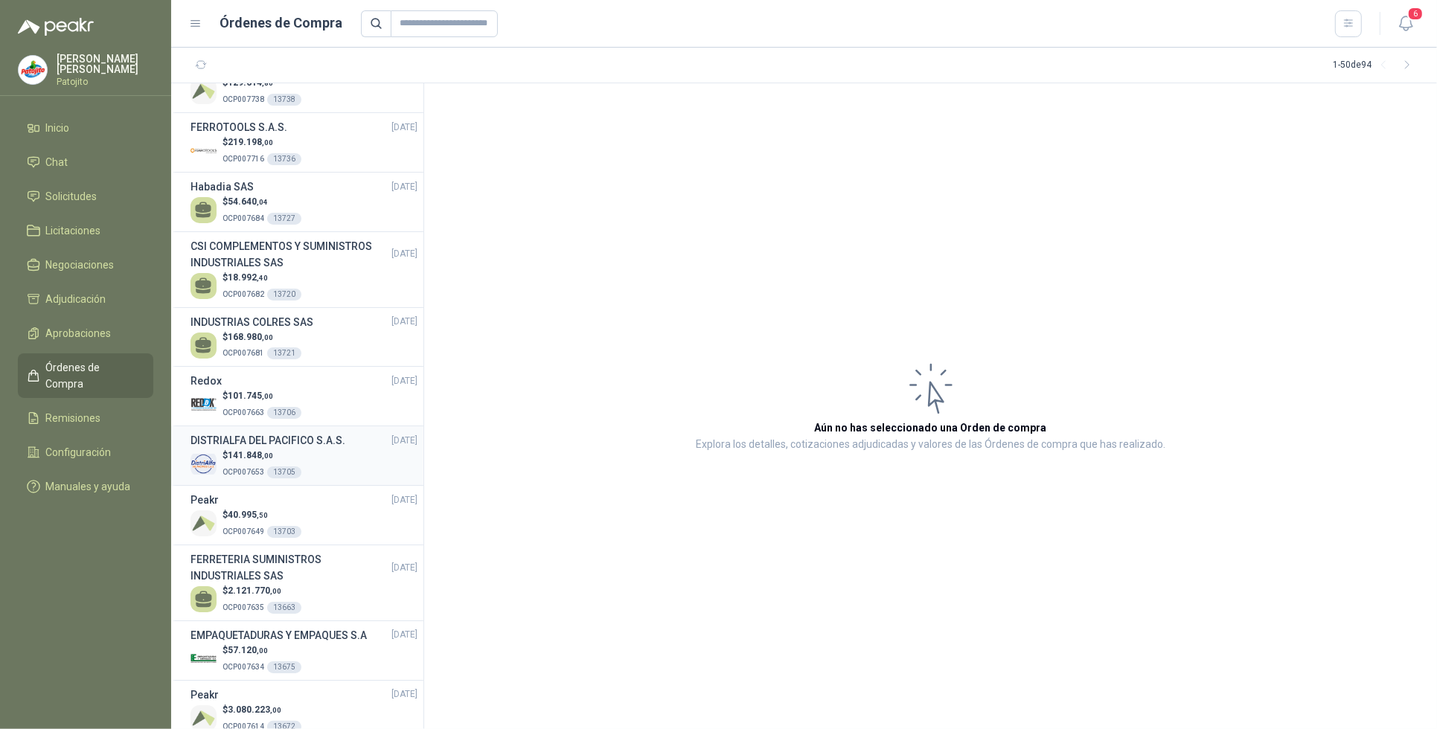
click at [346, 461] on div "$ 141.848 ,00 OCP007653 13705" at bounding box center [303, 464] width 227 height 31
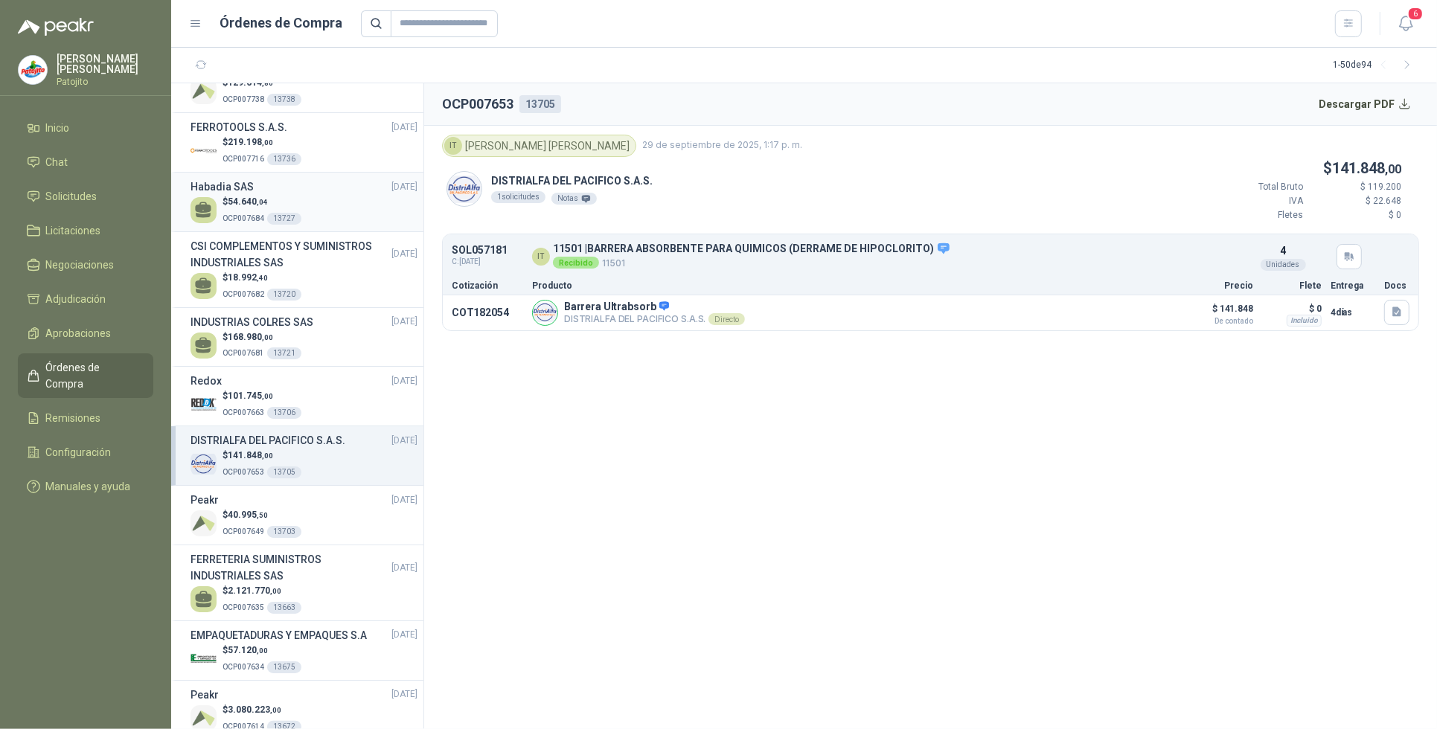
click at [288, 198] on p "$ 54.640 ,04" at bounding box center [261, 202] width 79 height 14
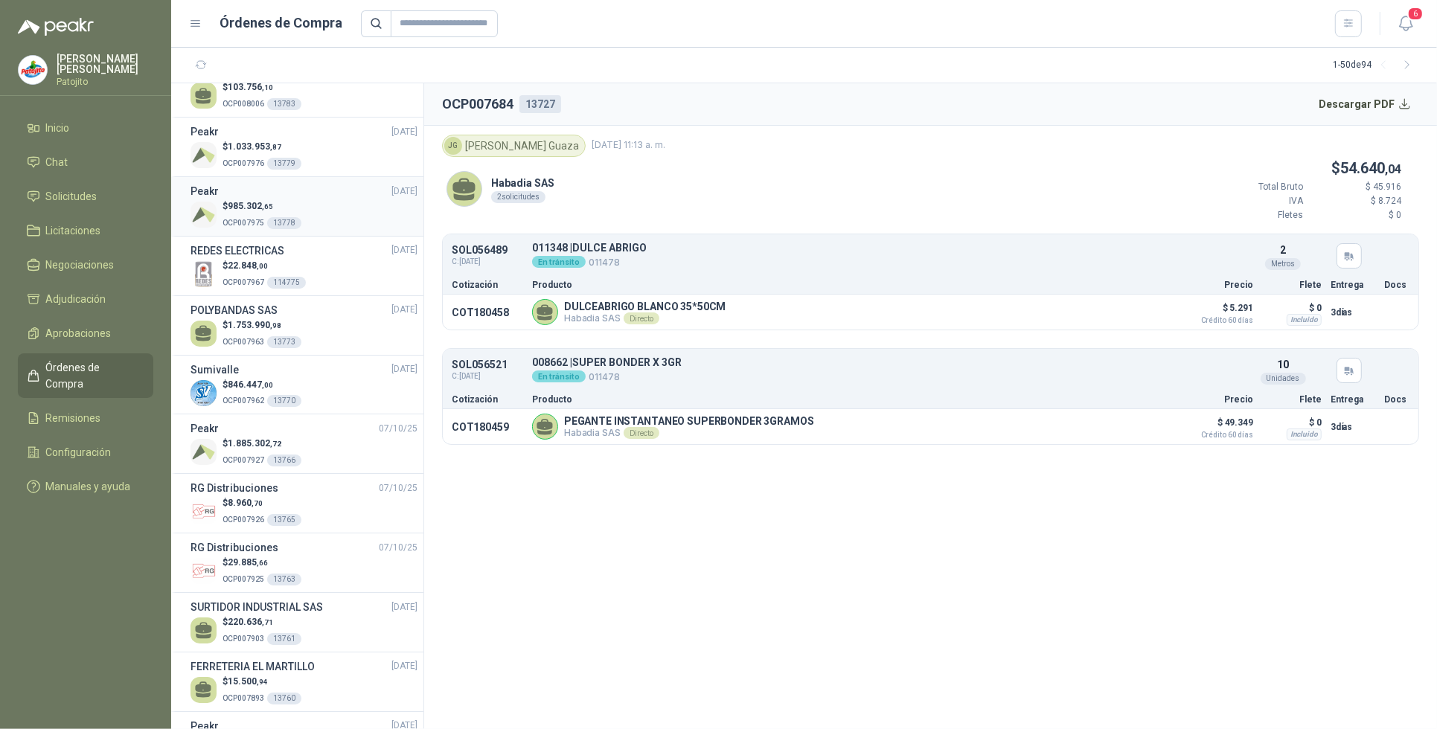
scroll to position [558, 0]
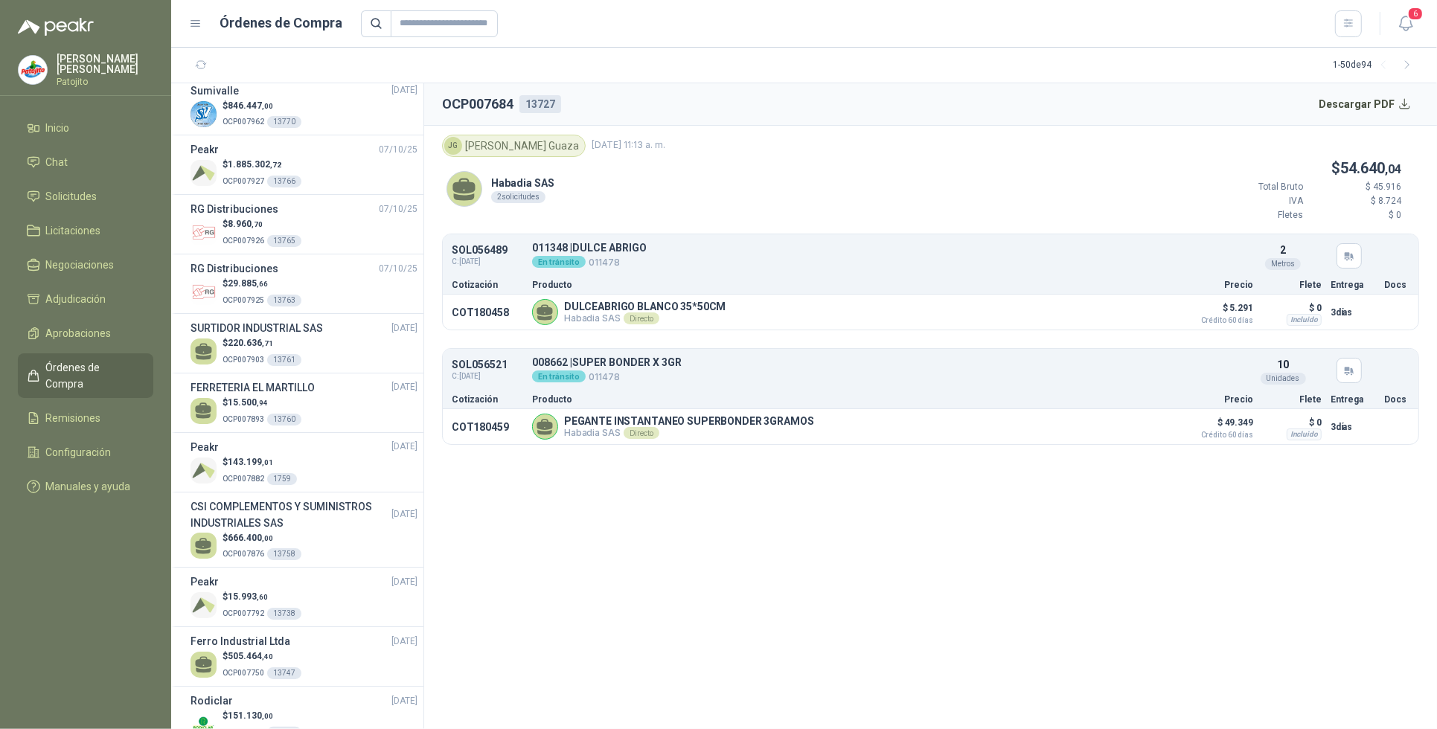
click at [80, 179] on ul "Inicio Chat Solicitudes Licitaciones Negociaciones Adjudicación Aprobaciones Ór…" at bounding box center [85, 310] width 171 height 393
click at [79, 190] on span "Solicitudes" at bounding box center [71, 196] width 51 height 16
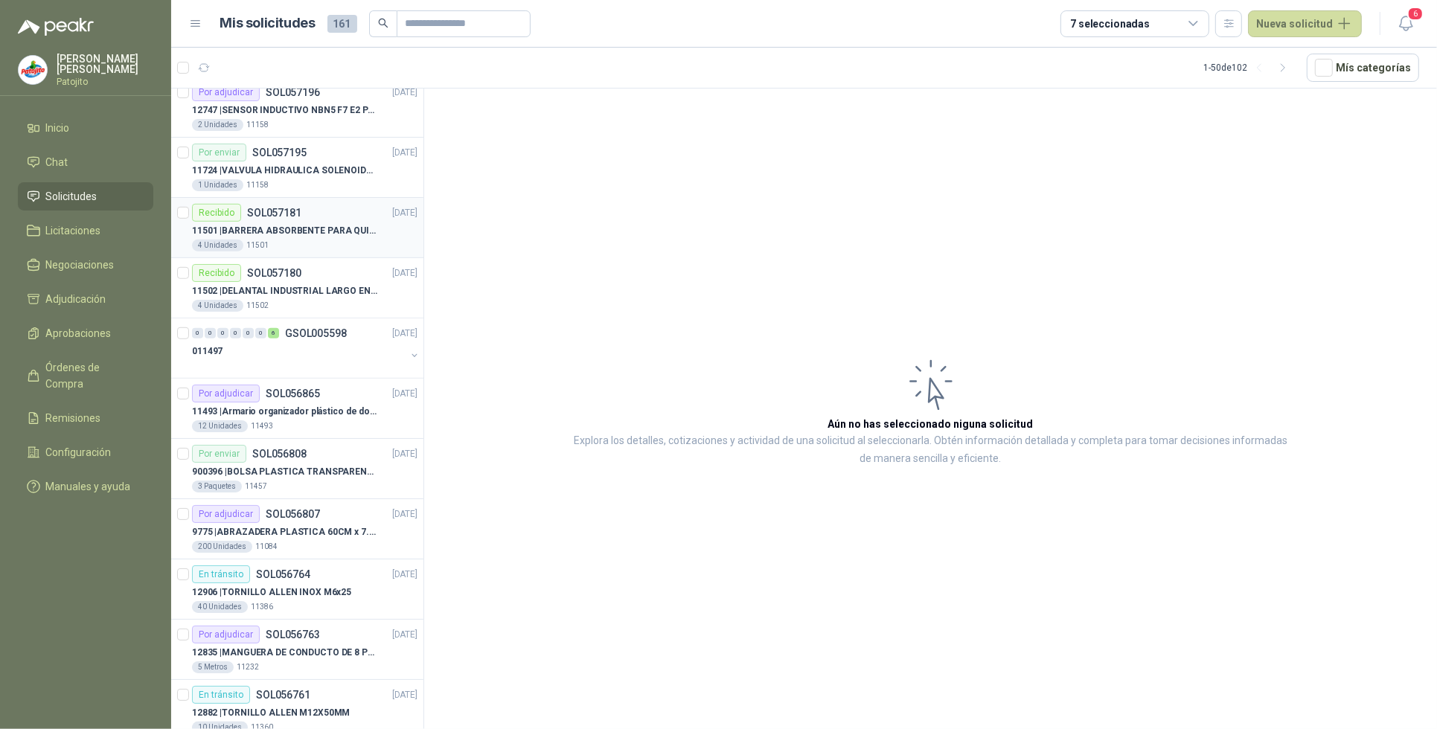
scroll to position [930, 0]
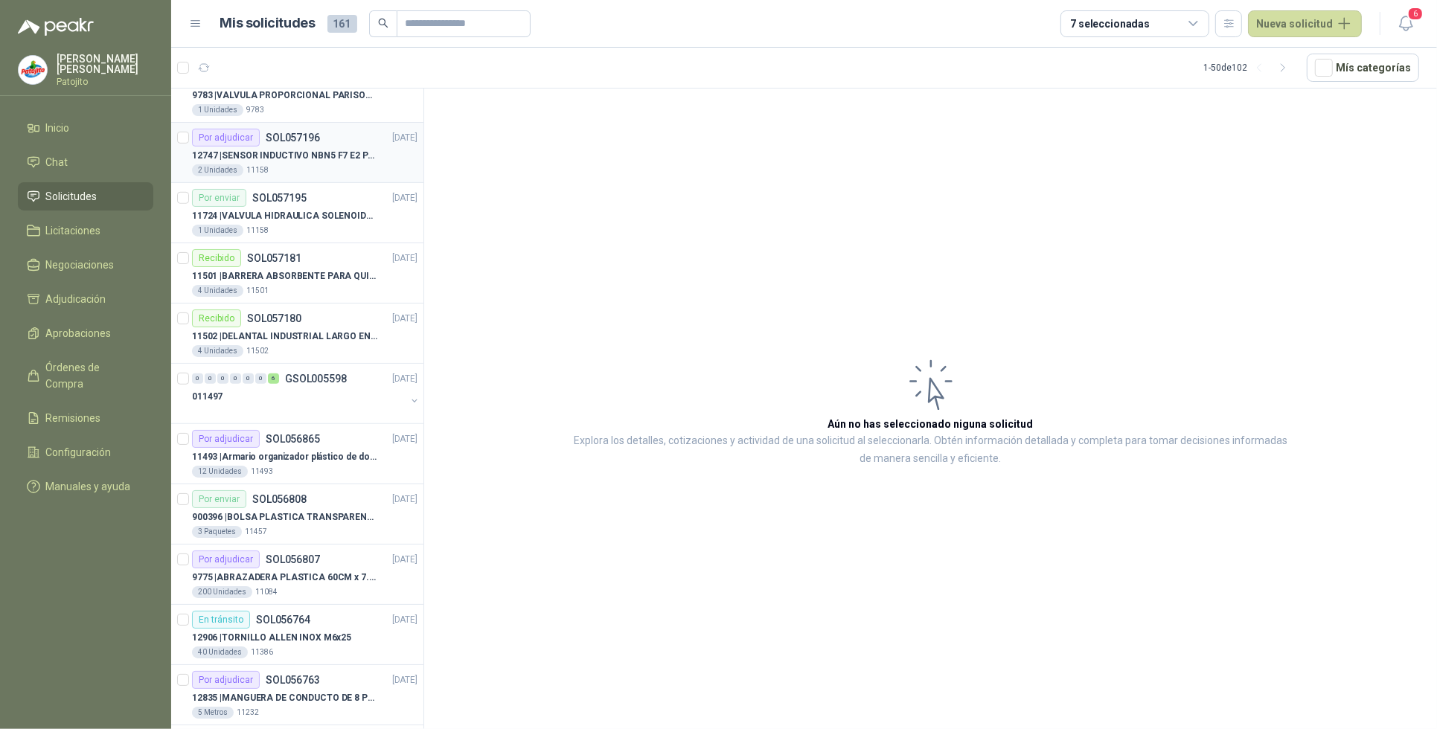
click at [303, 167] on div "2 Unidades 11158" at bounding box center [304, 170] width 225 height 12
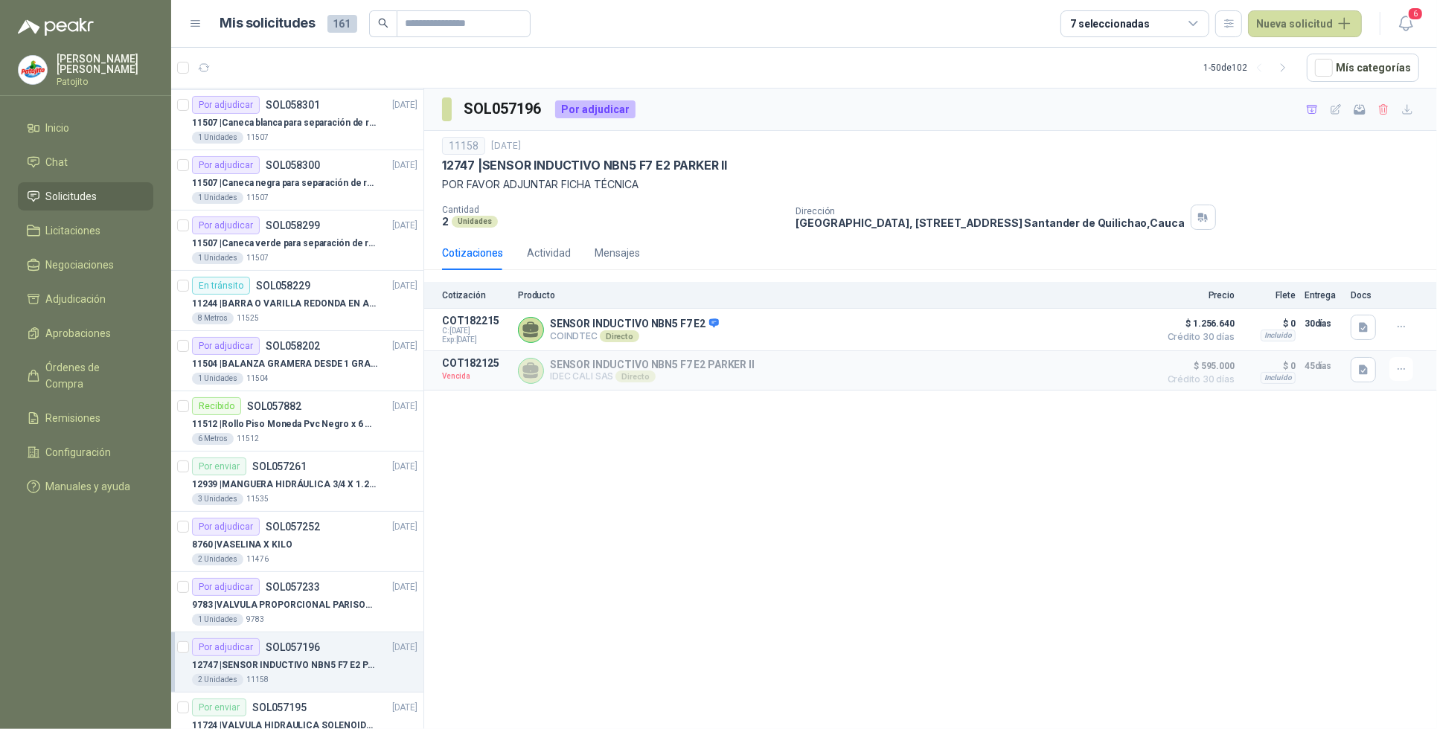
scroll to position [558, 0]
